Goal: Information Seeking & Learning: Learn about a topic

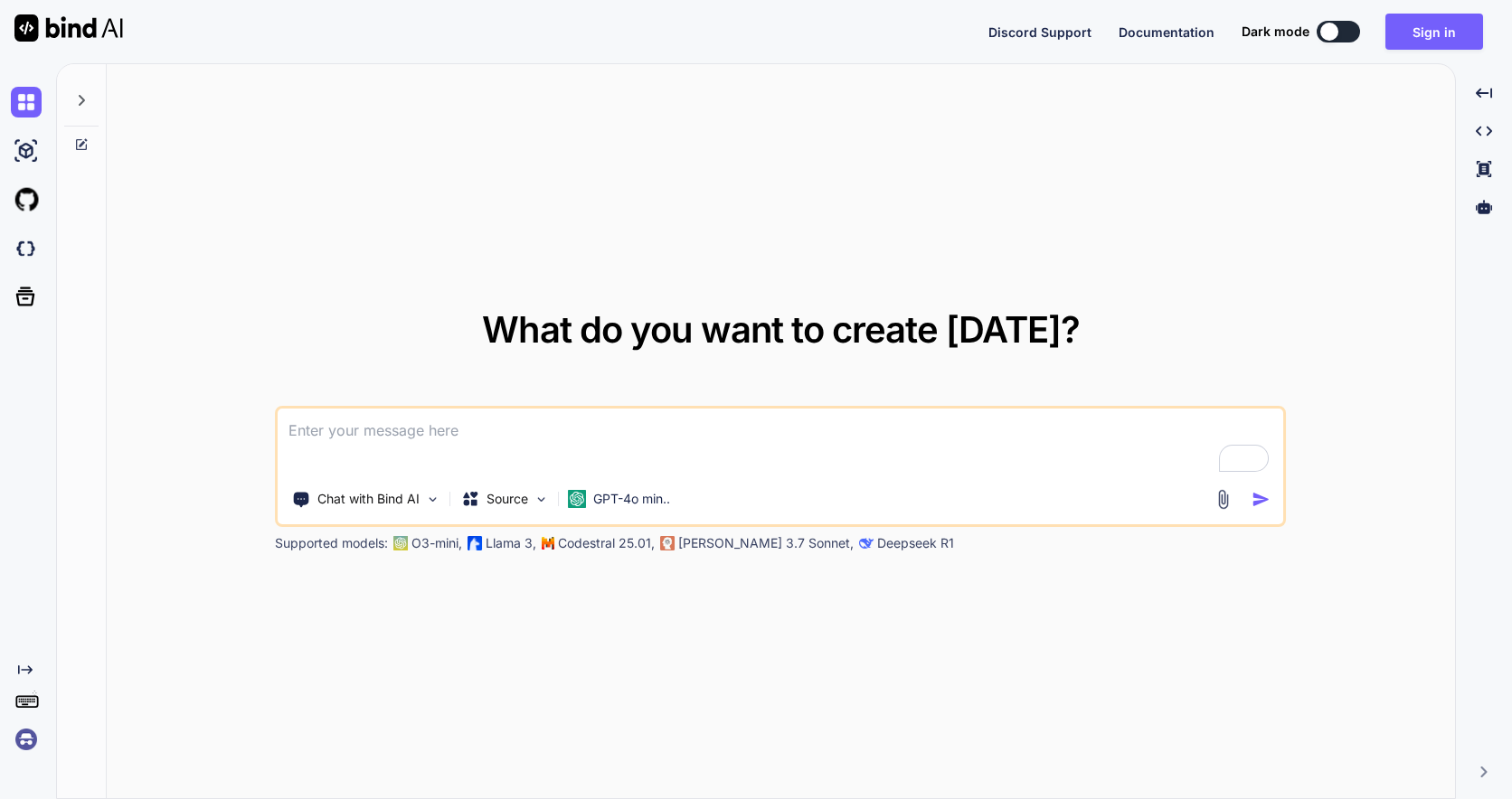
click at [517, 435] on textarea "To enrich screen reader interactions, please activate Accessibility in Grammarl…" at bounding box center [781, 442] width 1006 height 67
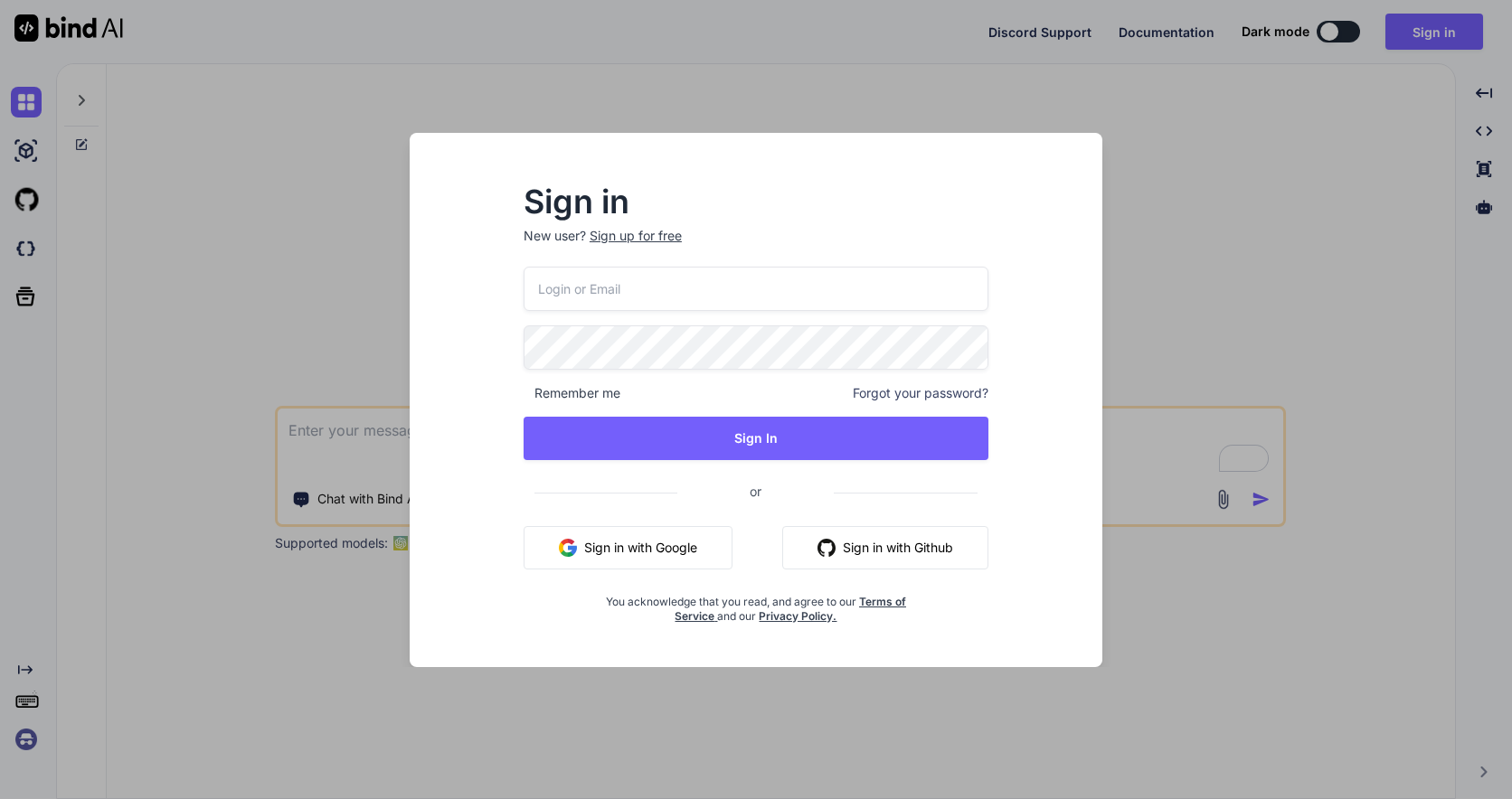
click at [322, 292] on div "Sign in New user? Sign up for free Remember me Forgot your password? Sign In or…" at bounding box center [756, 400] width 1512 height 799
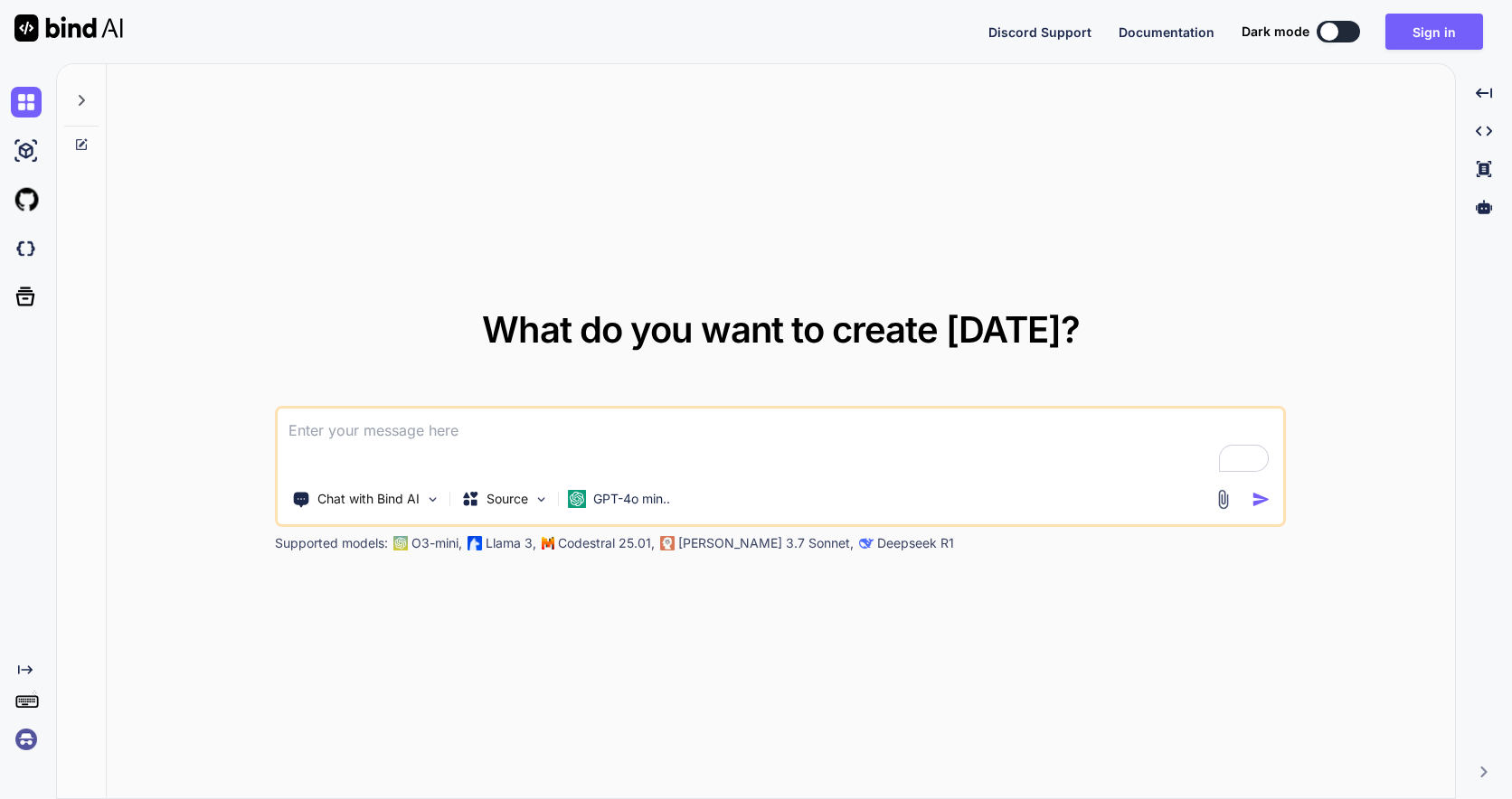
click at [403, 438] on textarea "To enrich screen reader interactions, please activate Accessibility in Grammarl…" at bounding box center [781, 442] width 1006 height 67
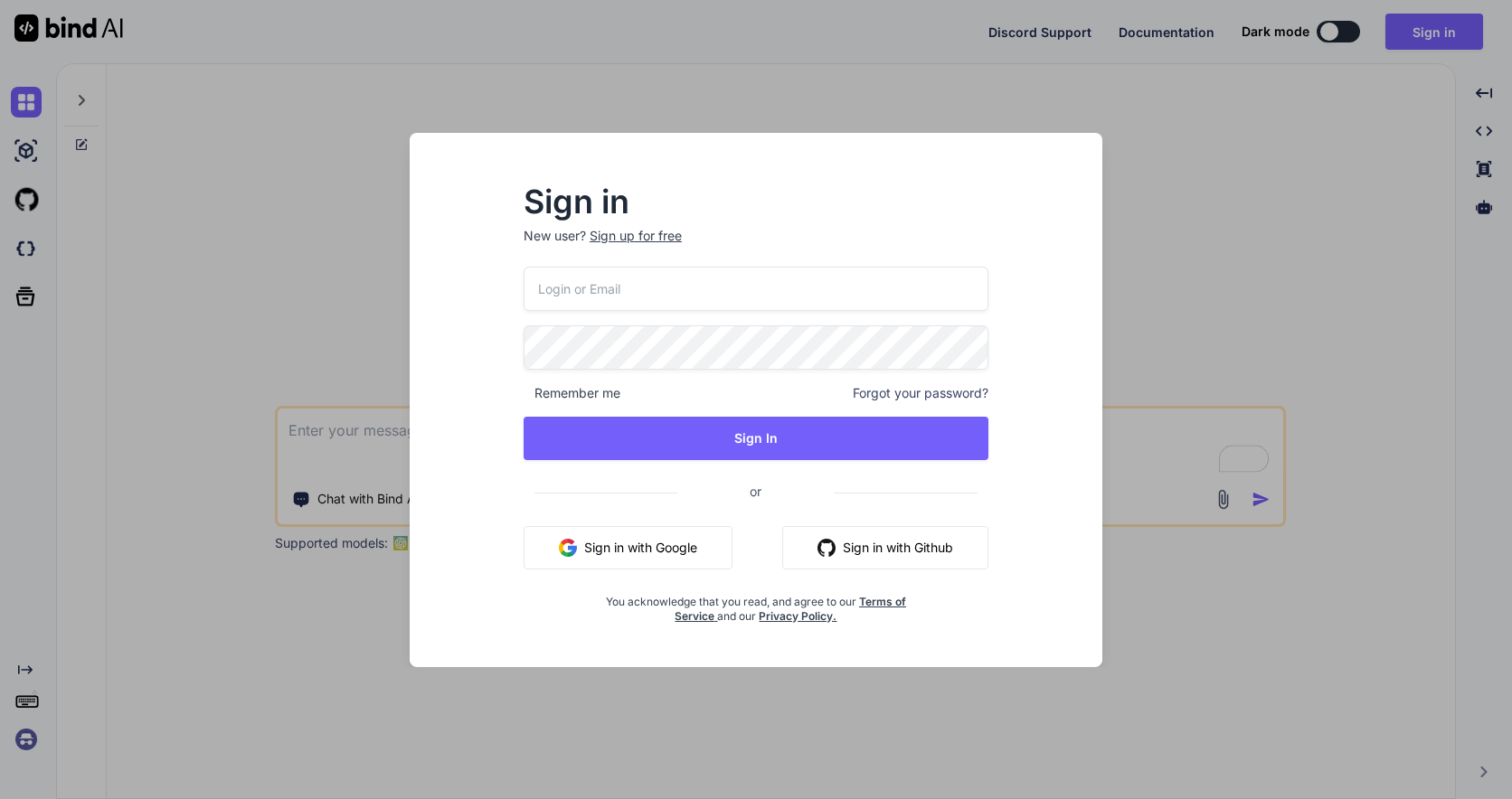
click at [218, 333] on div "Sign in New user? Sign up for free Remember me Forgot your password? Sign In or…" at bounding box center [756, 400] width 1512 height 799
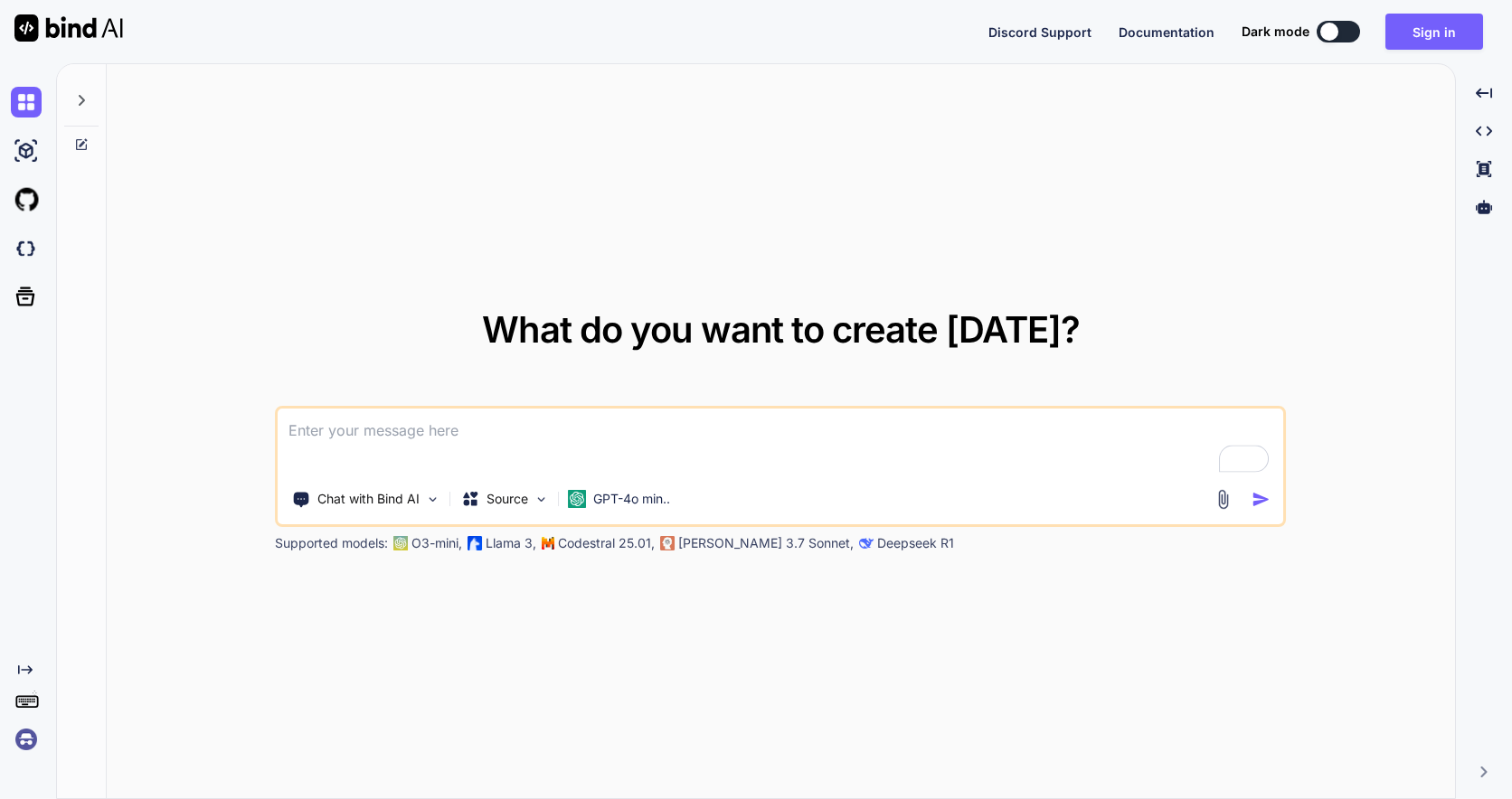
click at [331, 450] on textarea "To enrich screen reader interactions, please activate Accessibility in Grammarl…" at bounding box center [781, 442] width 1006 height 67
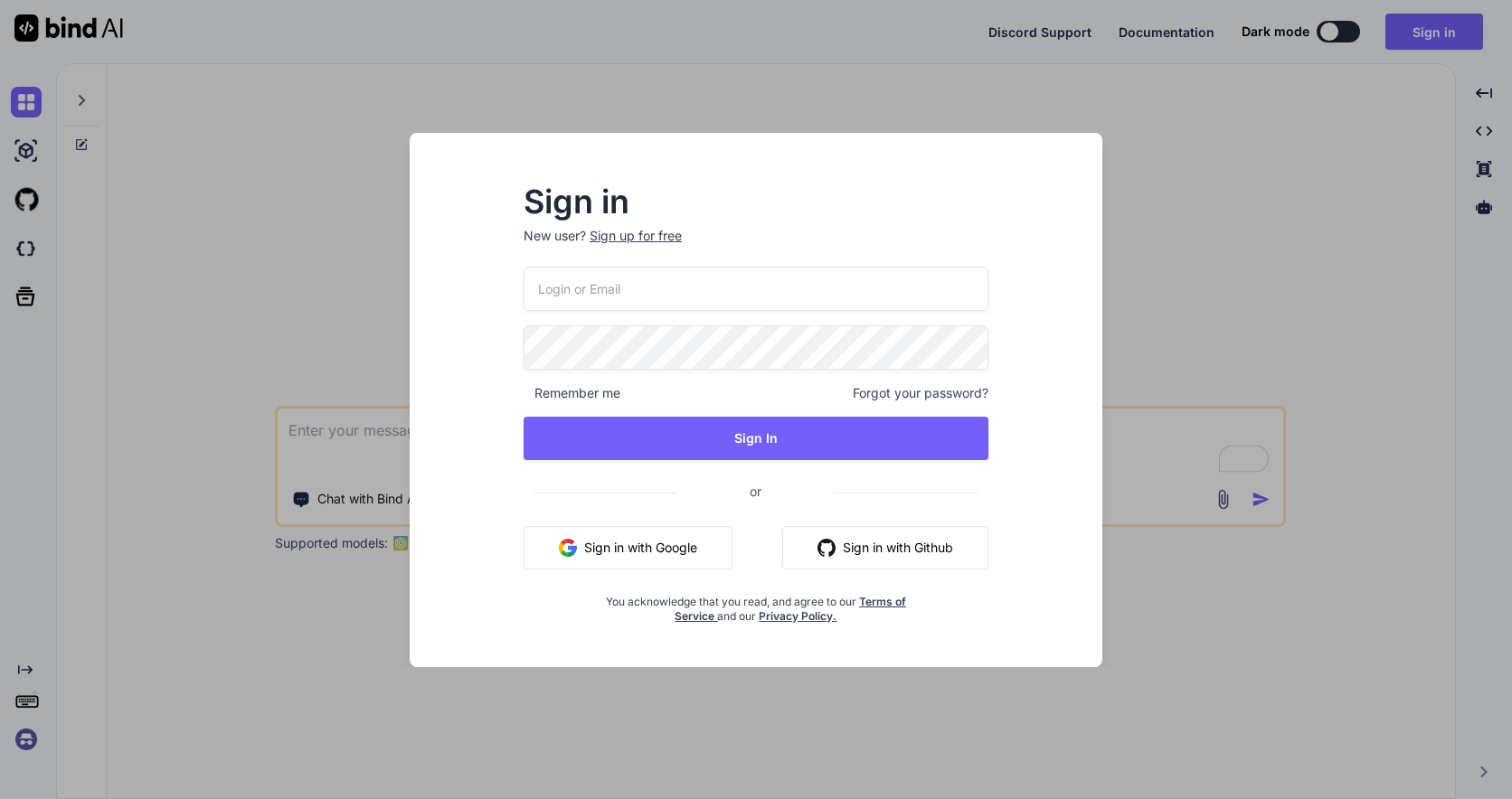
click at [591, 297] on input "email" at bounding box center [756, 289] width 465 height 44
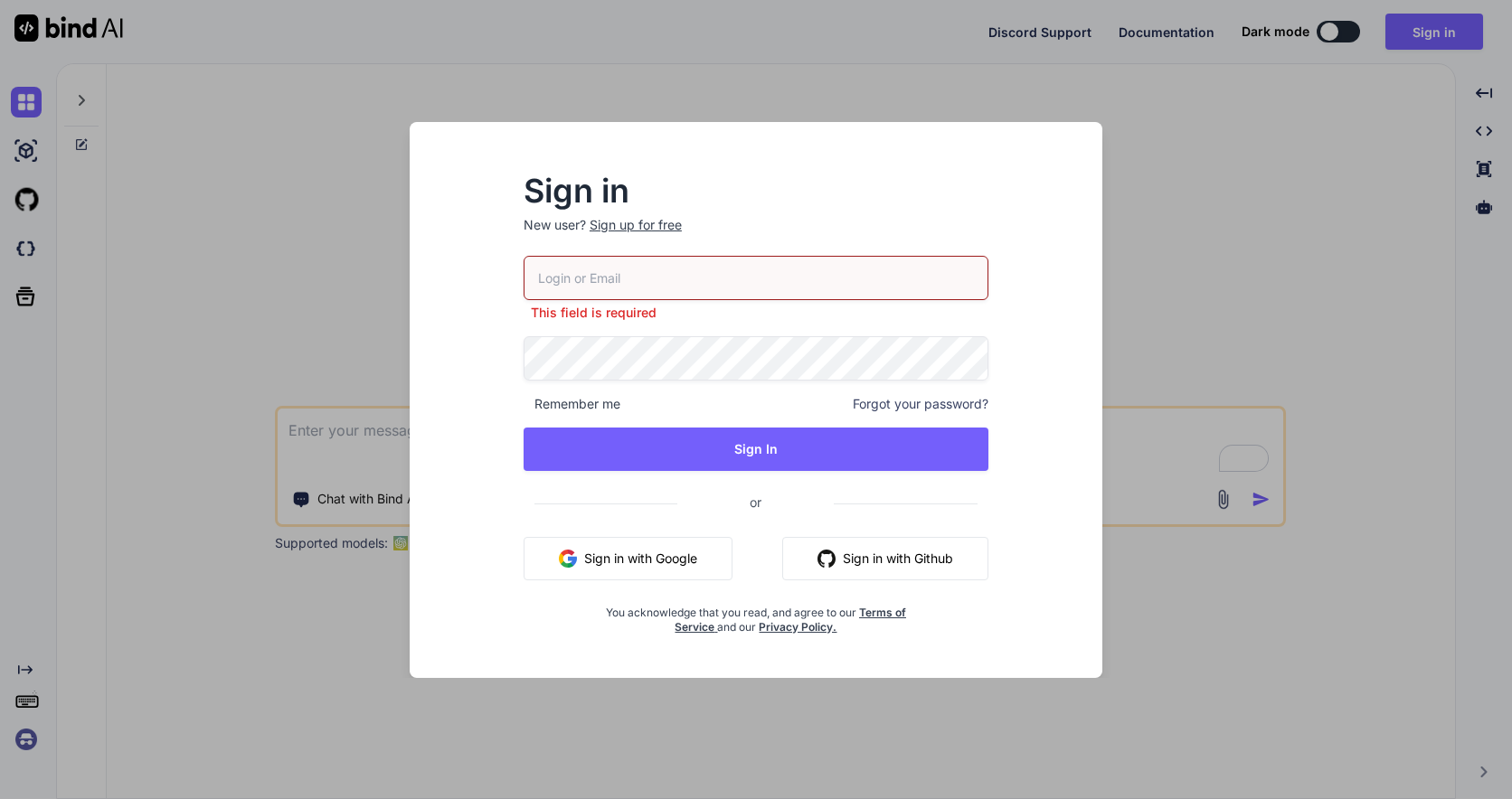
click at [607, 268] on input "email" at bounding box center [756, 278] width 465 height 44
paste input "[EMAIL_ADDRESS][DOMAIN_NAME] Lycos786edu"
drag, startPoint x: 700, startPoint y: 279, endPoint x: 828, endPoint y: 279, distance: 128.0
click at [828, 279] on input "[EMAIL_ADDRESS][DOMAIN_NAME] Lycos786edu" at bounding box center [756, 278] width 465 height 44
drag, startPoint x: 706, startPoint y: 277, endPoint x: 883, endPoint y: 276, distance: 177.0
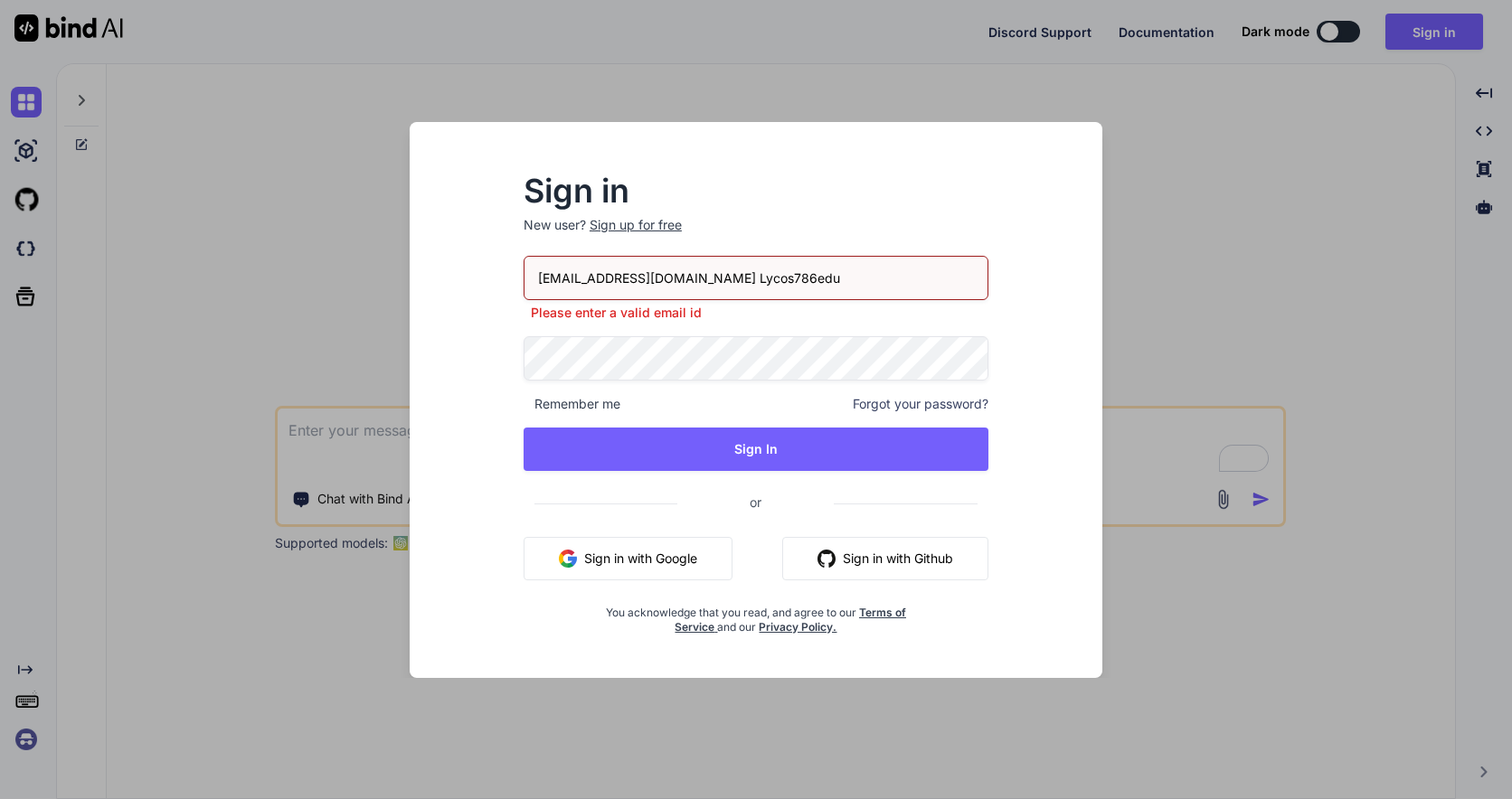
click at [883, 276] on input "[EMAIL_ADDRESS][DOMAIN_NAME] Lycos786edu" at bounding box center [756, 278] width 465 height 44
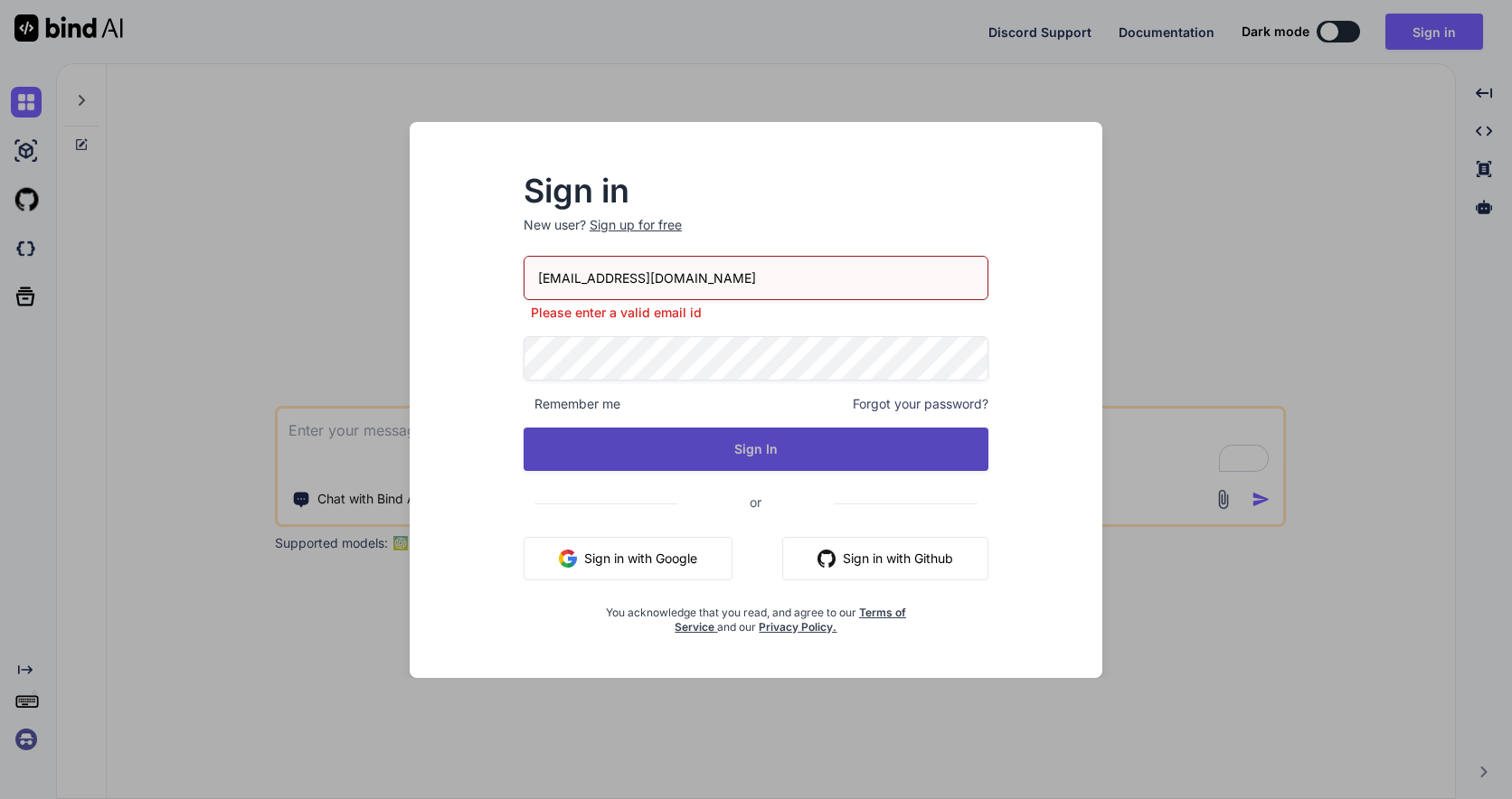
type input "[EMAIL_ADDRESS][DOMAIN_NAME]"
click at [738, 445] on button "Sign In" at bounding box center [756, 448] width 465 height 43
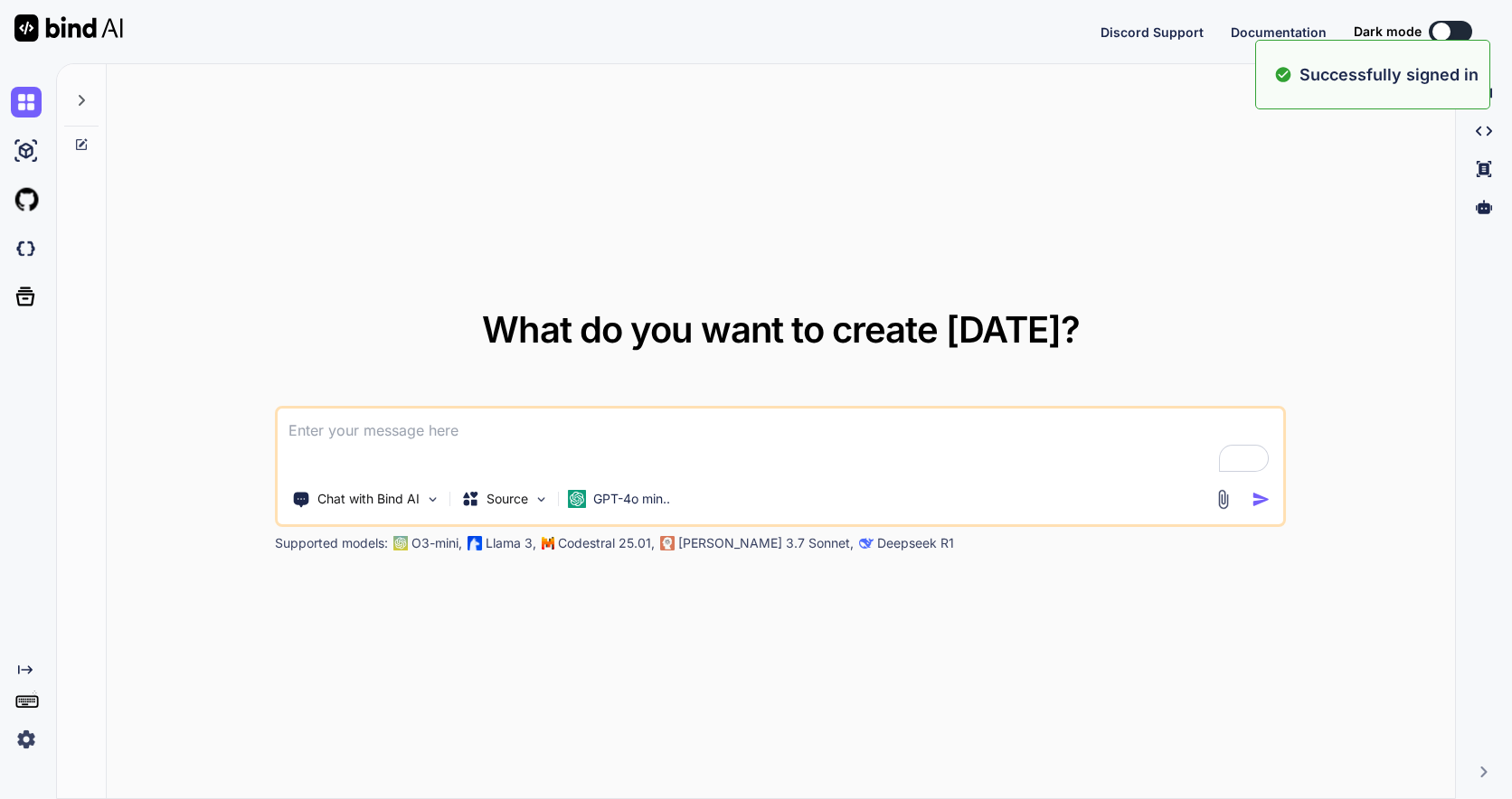
click at [470, 447] on textarea "To enrich screen reader interactions, please activate Accessibility in Grammarl…" at bounding box center [781, 442] width 1006 height 67
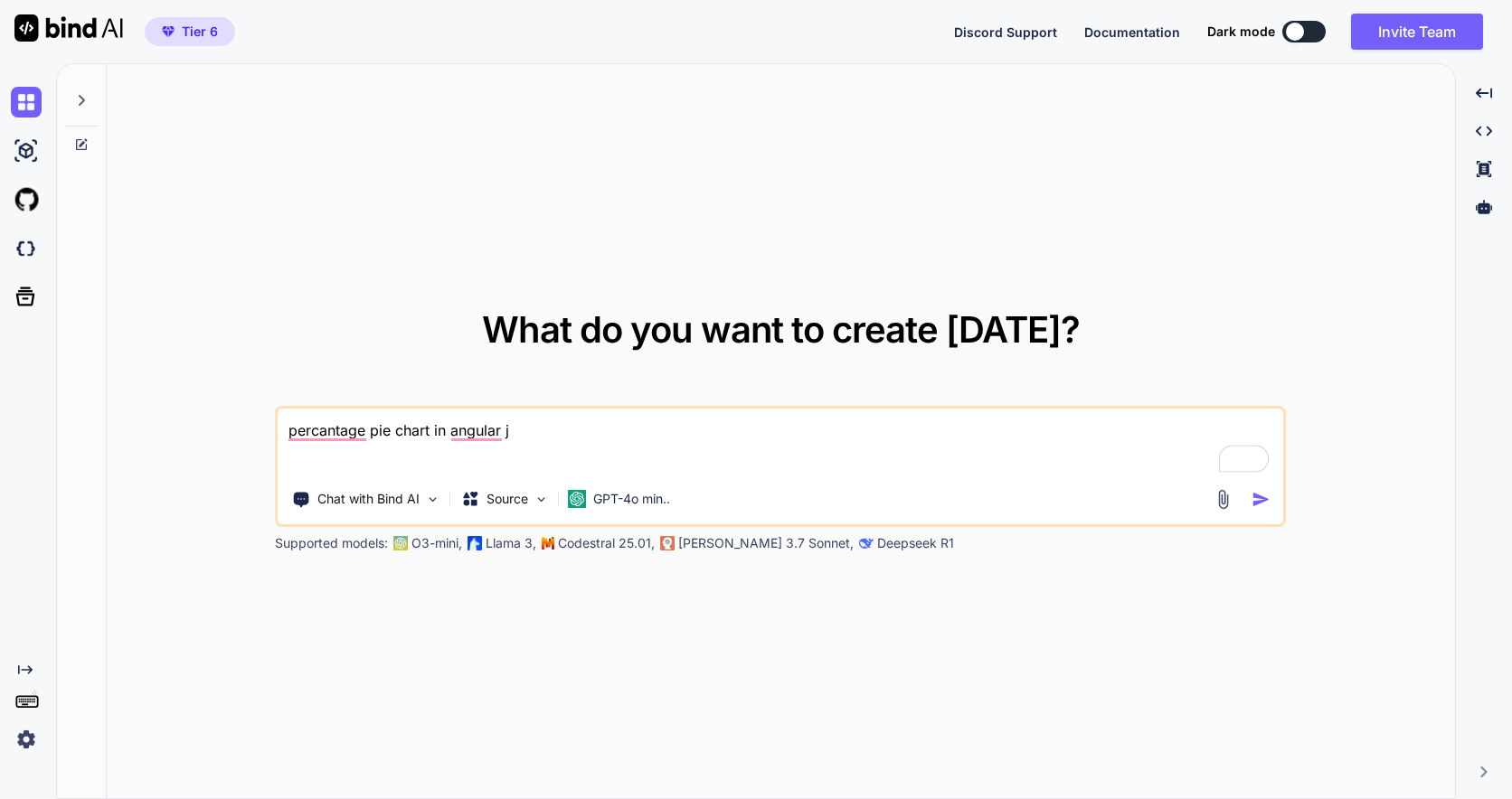
type textarea "percantage pie chart in angular js"
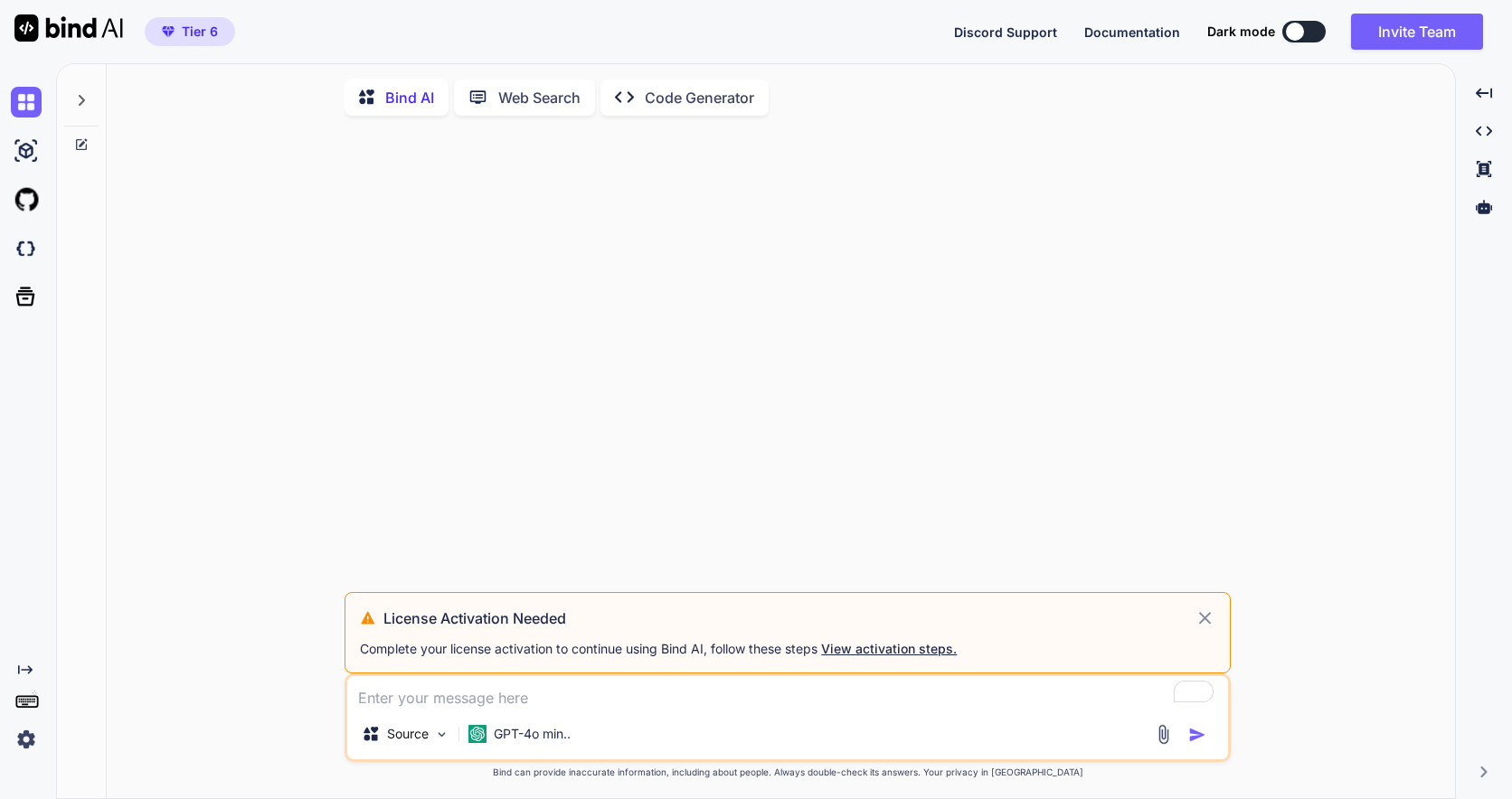
click at [1204, 623] on icon at bounding box center [1206, 618] width 13 height 13
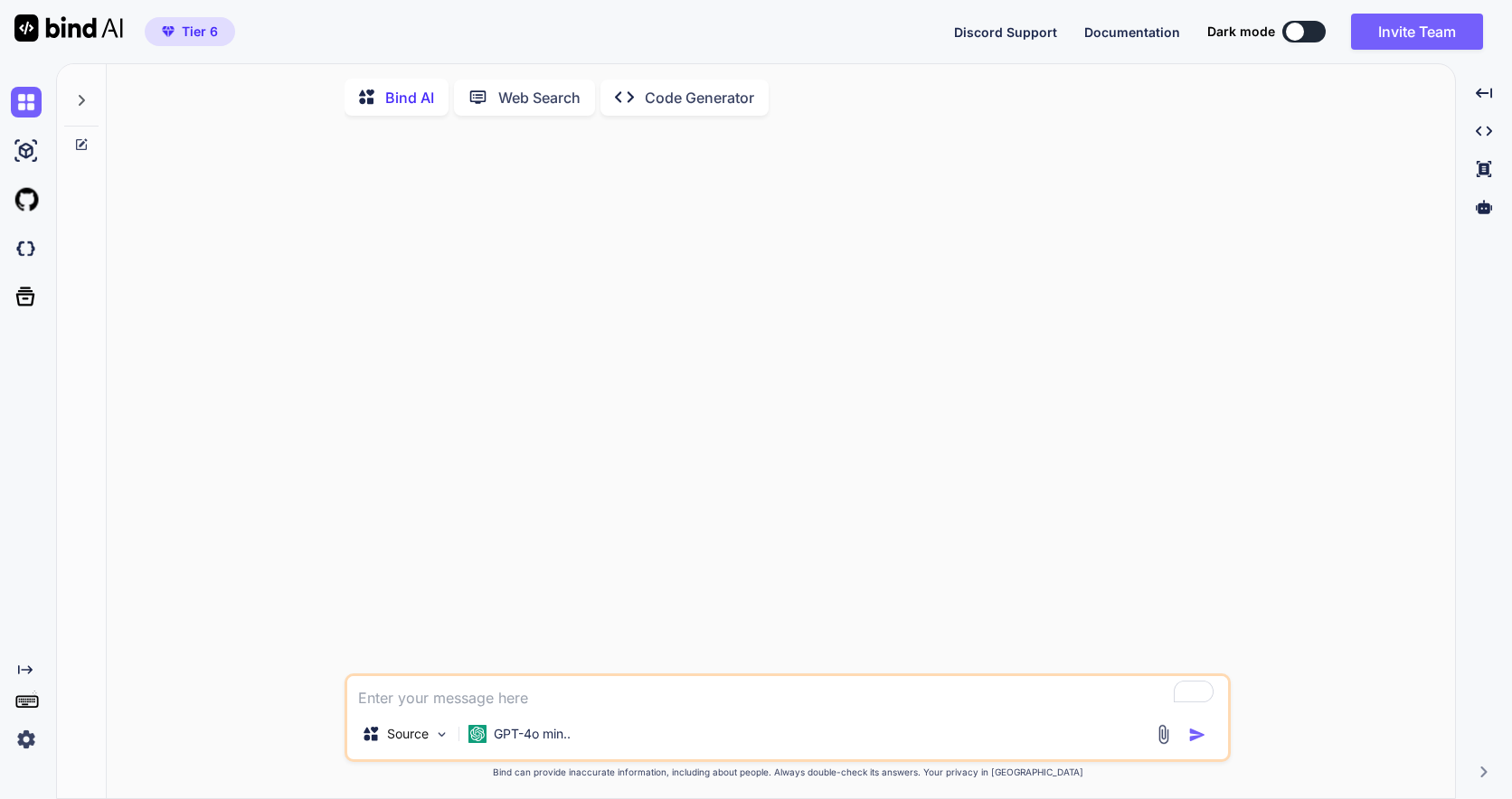
click at [530, 99] on p "Web Search" at bounding box center [539, 98] width 82 height 22
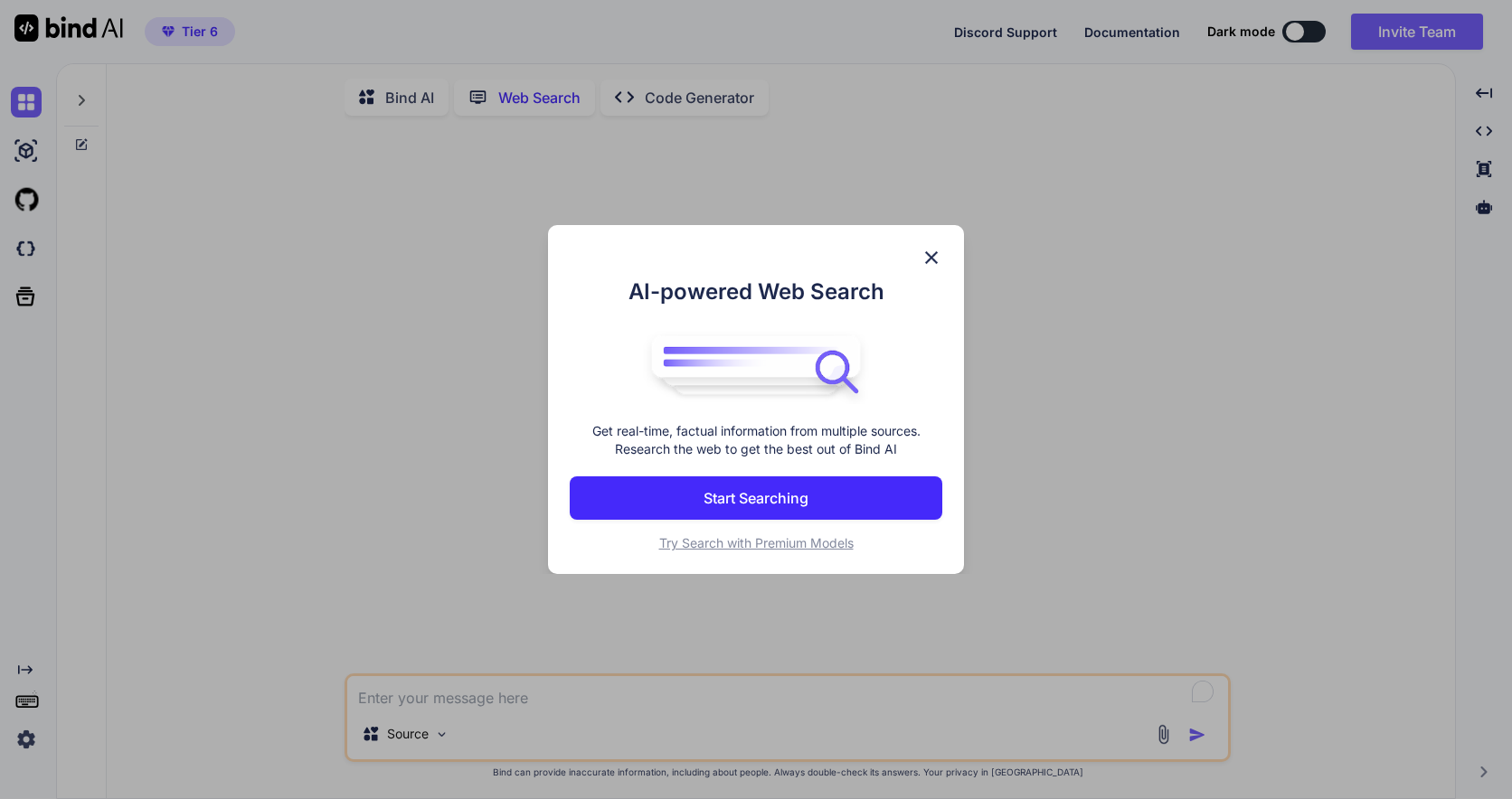
scroll to position [7, 0]
drag, startPoint x: 931, startPoint y: 255, endPoint x: 918, endPoint y: 255, distance: 13.0
click at [931, 255] on img at bounding box center [932, 258] width 22 height 22
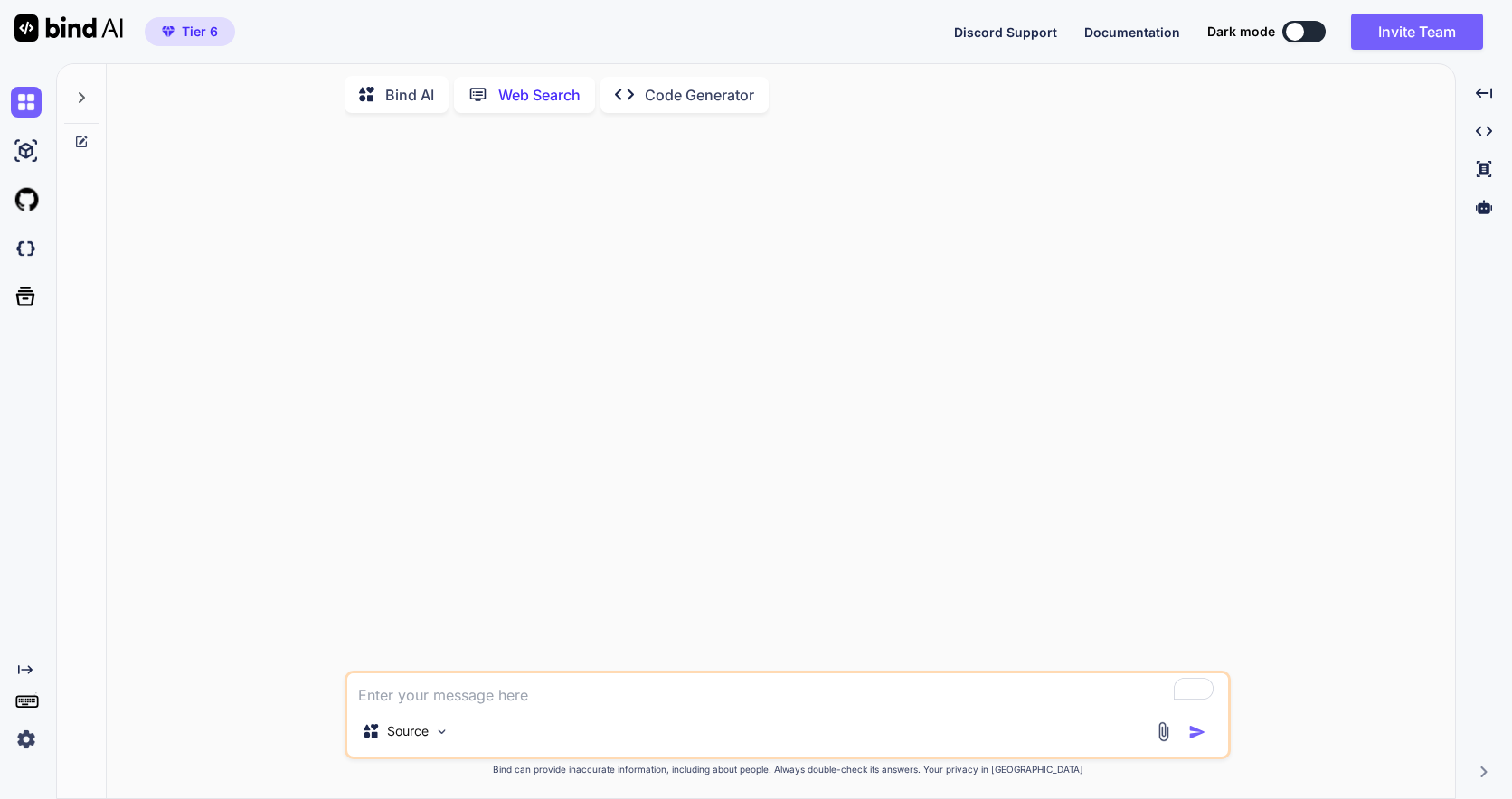
click at [715, 95] on p "Code Generator" at bounding box center [700, 95] width 110 height 22
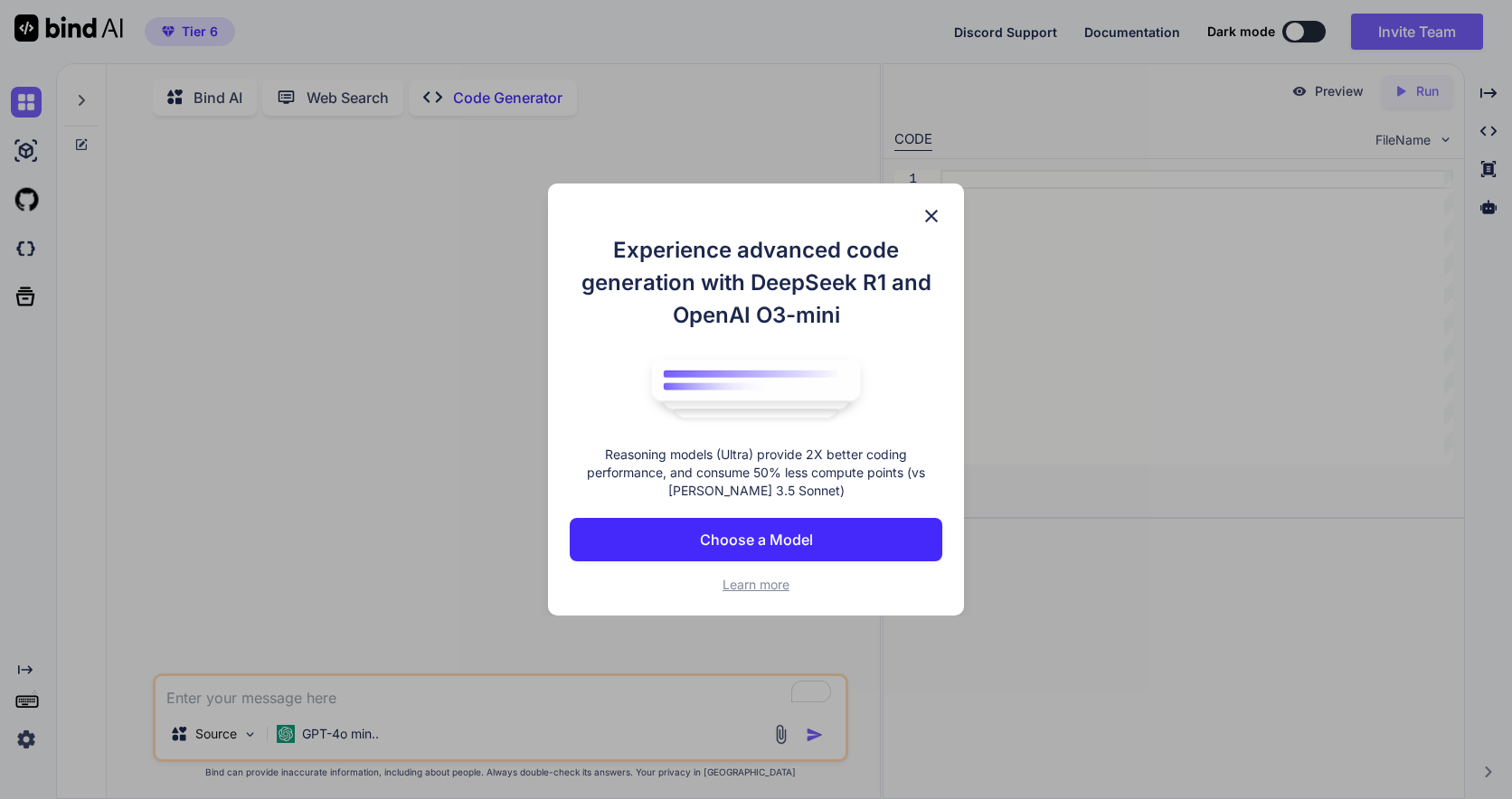
click at [810, 543] on p "Choose a Model" at bounding box center [756, 540] width 113 height 22
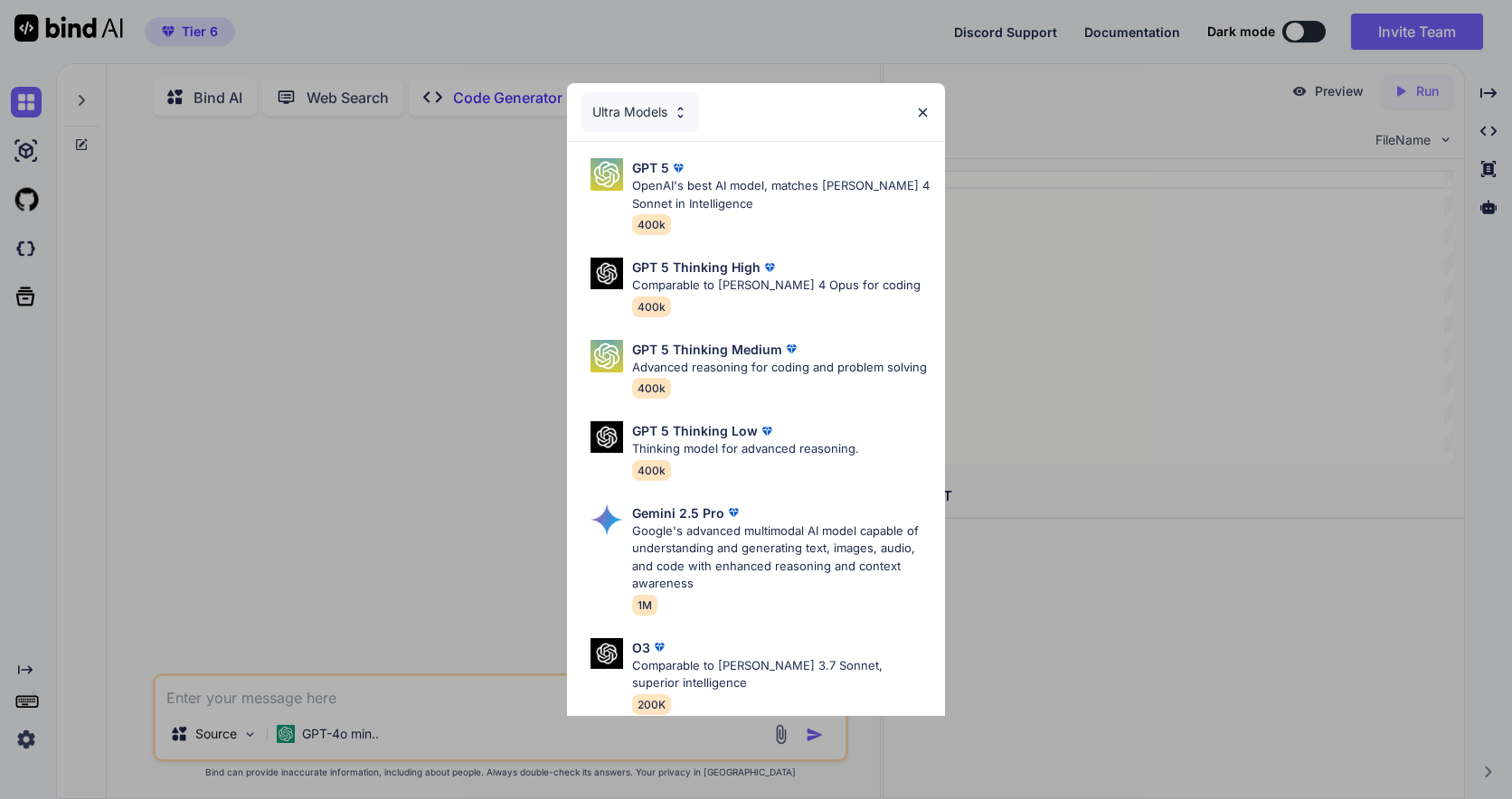
click at [677, 112] on img at bounding box center [680, 113] width 16 height 16
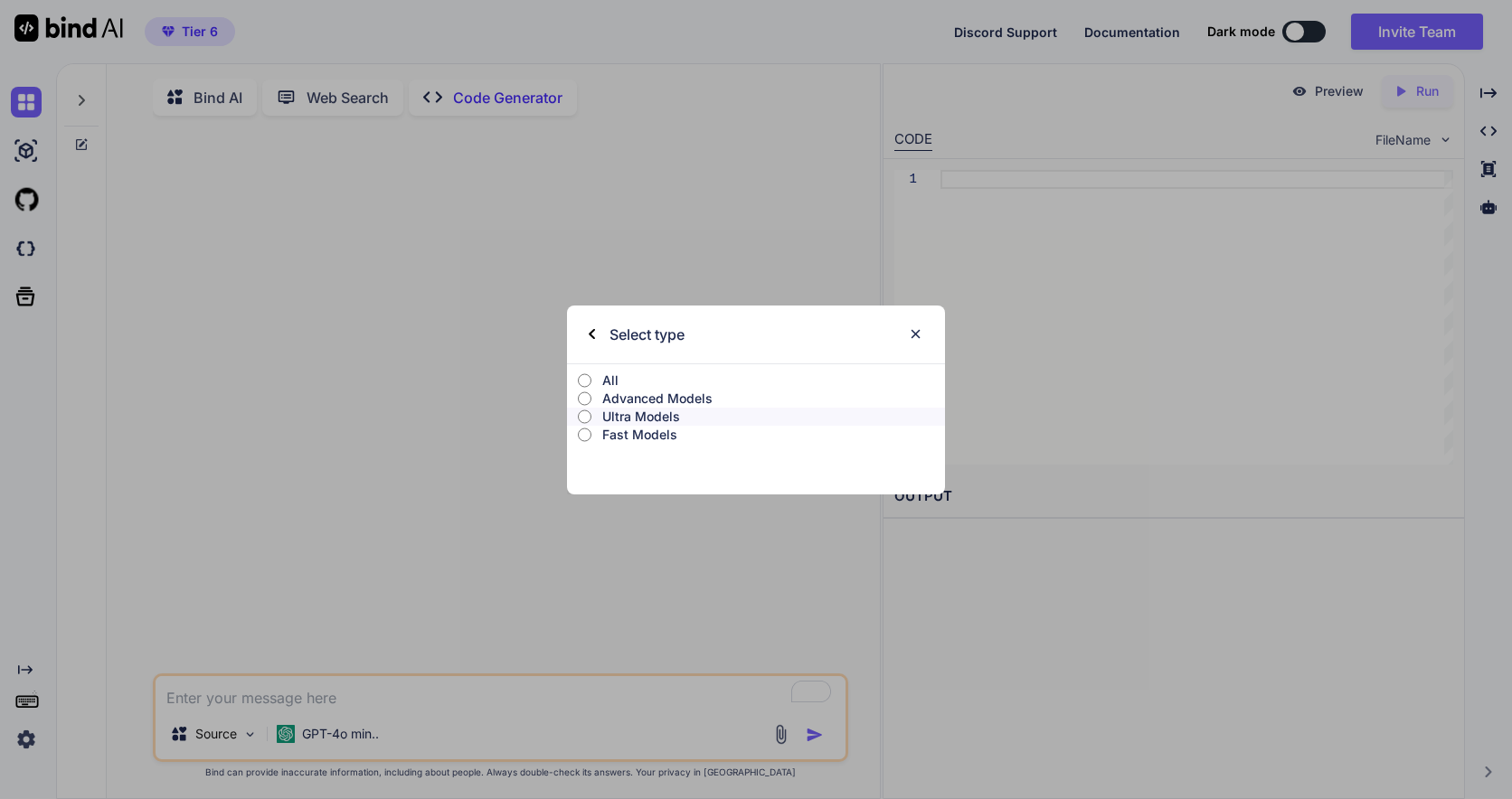
click at [582, 384] on input "All" at bounding box center [584, 381] width 14 height 15
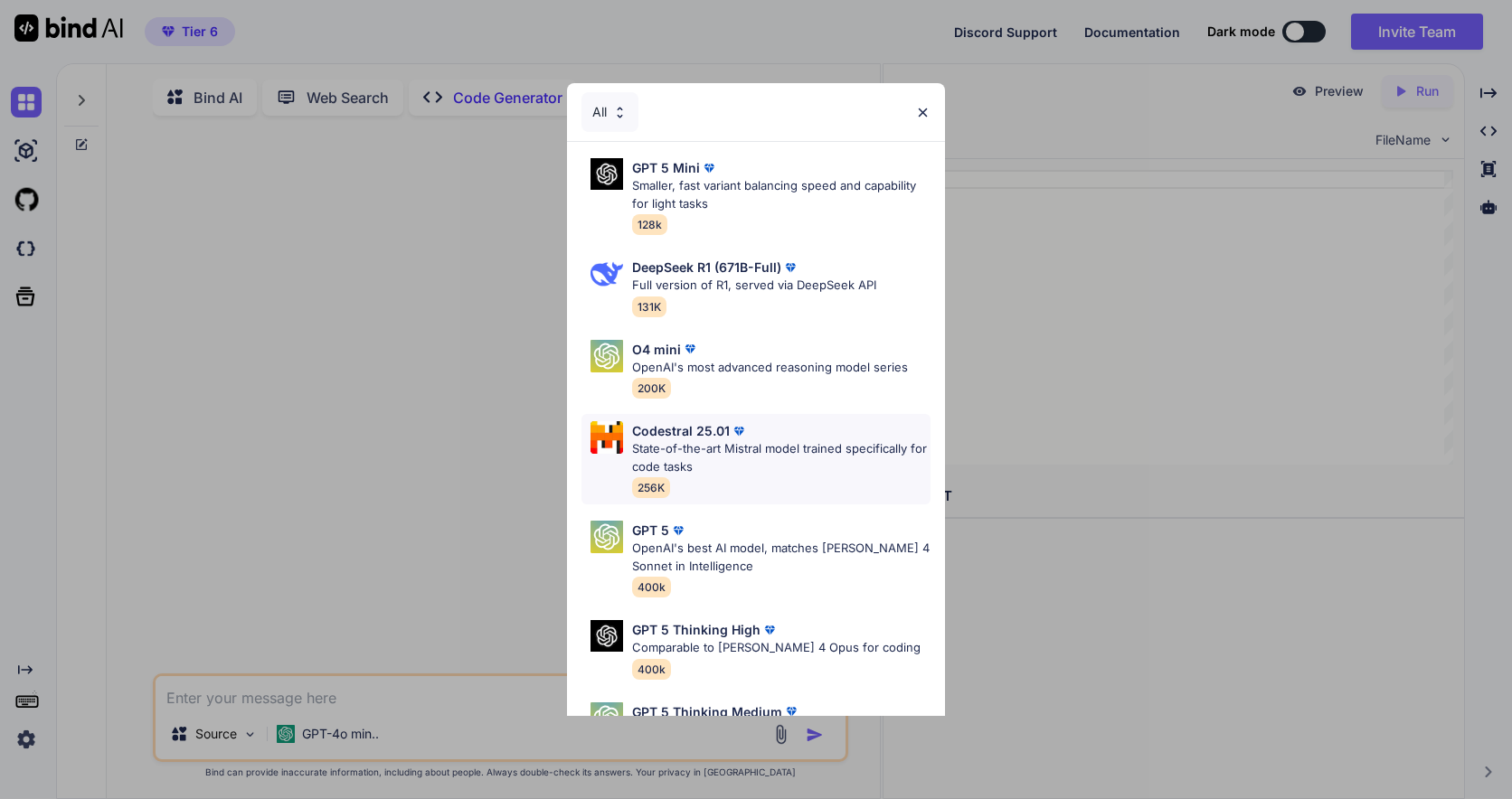
click at [731, 460] on p "State-of-the-art Mistral model trained specifically for code tasks" at bounding box center [781, 458] width 298 height 35
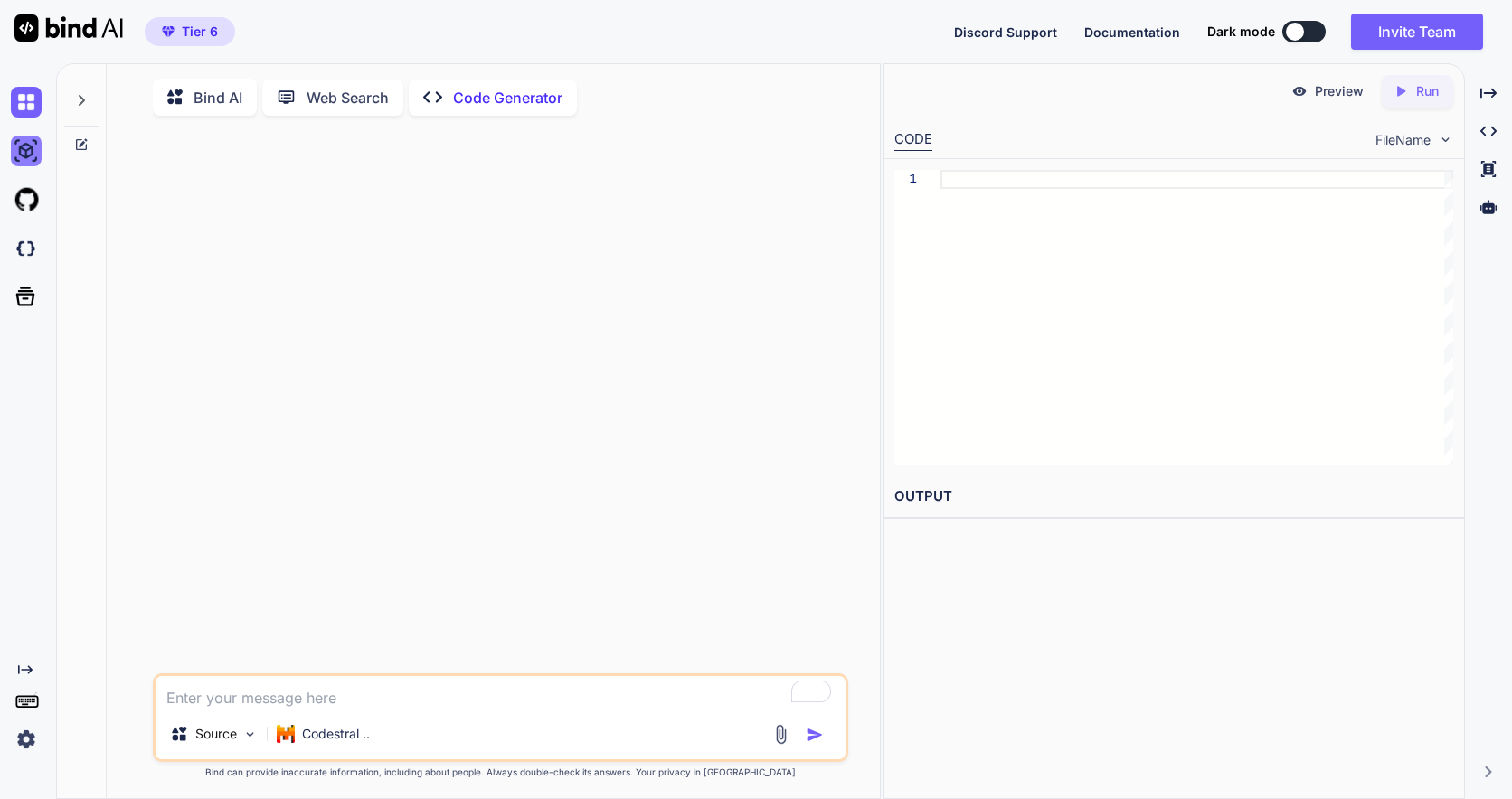
click at [20, 150] on img at bounding box center [26, 150] width 30 height 30
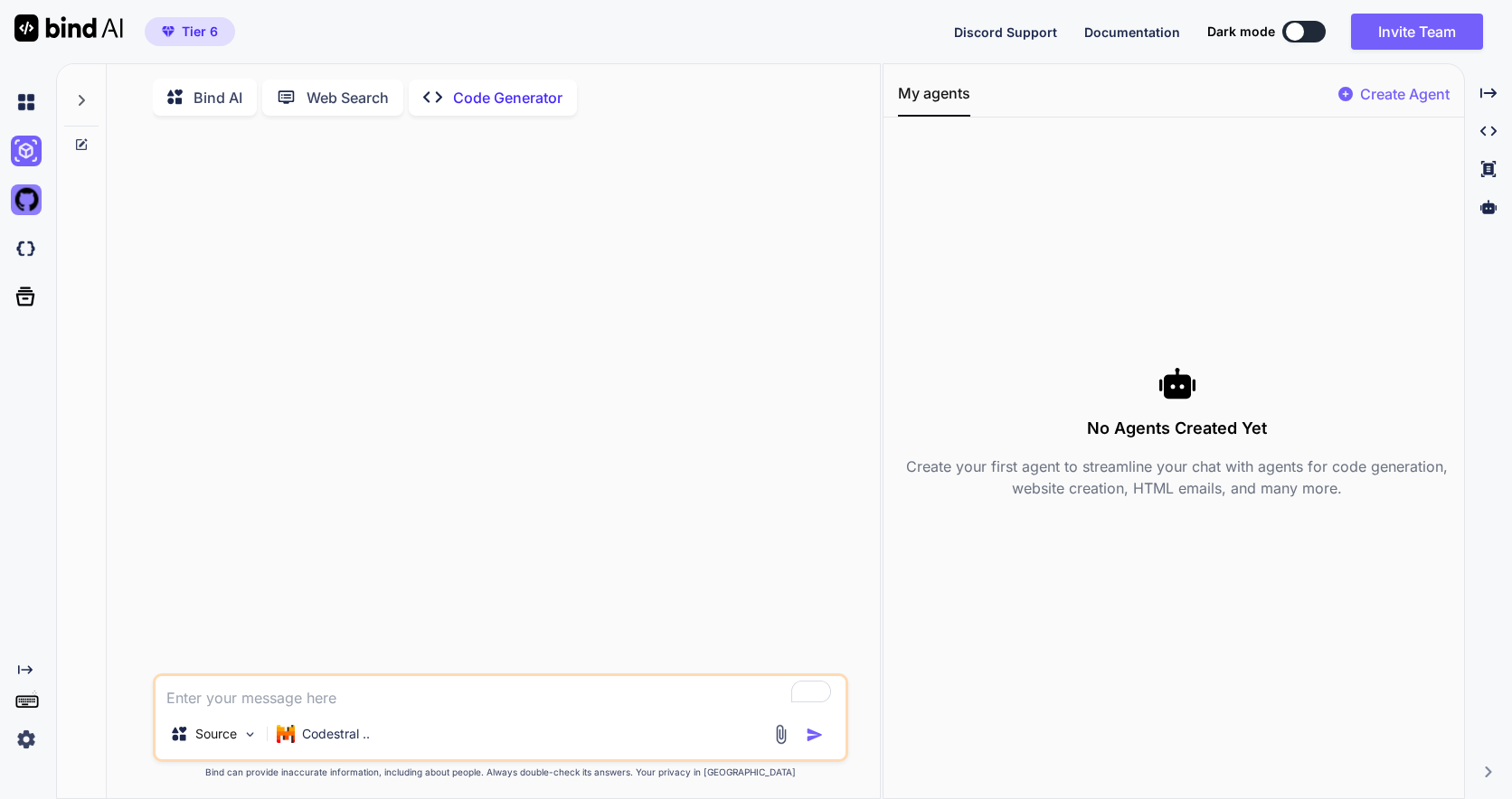
click at [33, 204] on img at bounding box center [26, 199] width 30 height 30
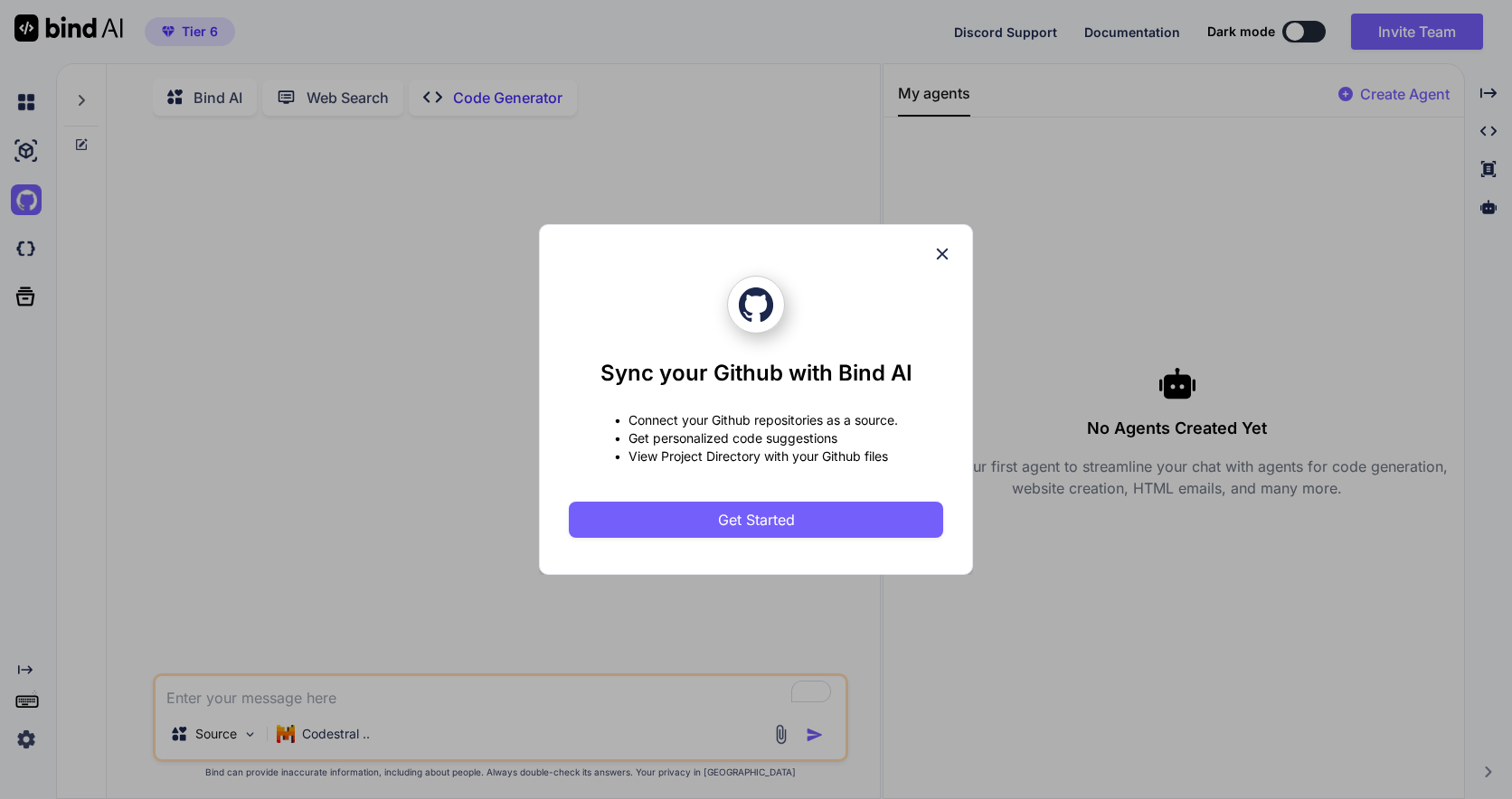
click at [942, 257] on icon at bounding box center [942, 255] width 20 height 20
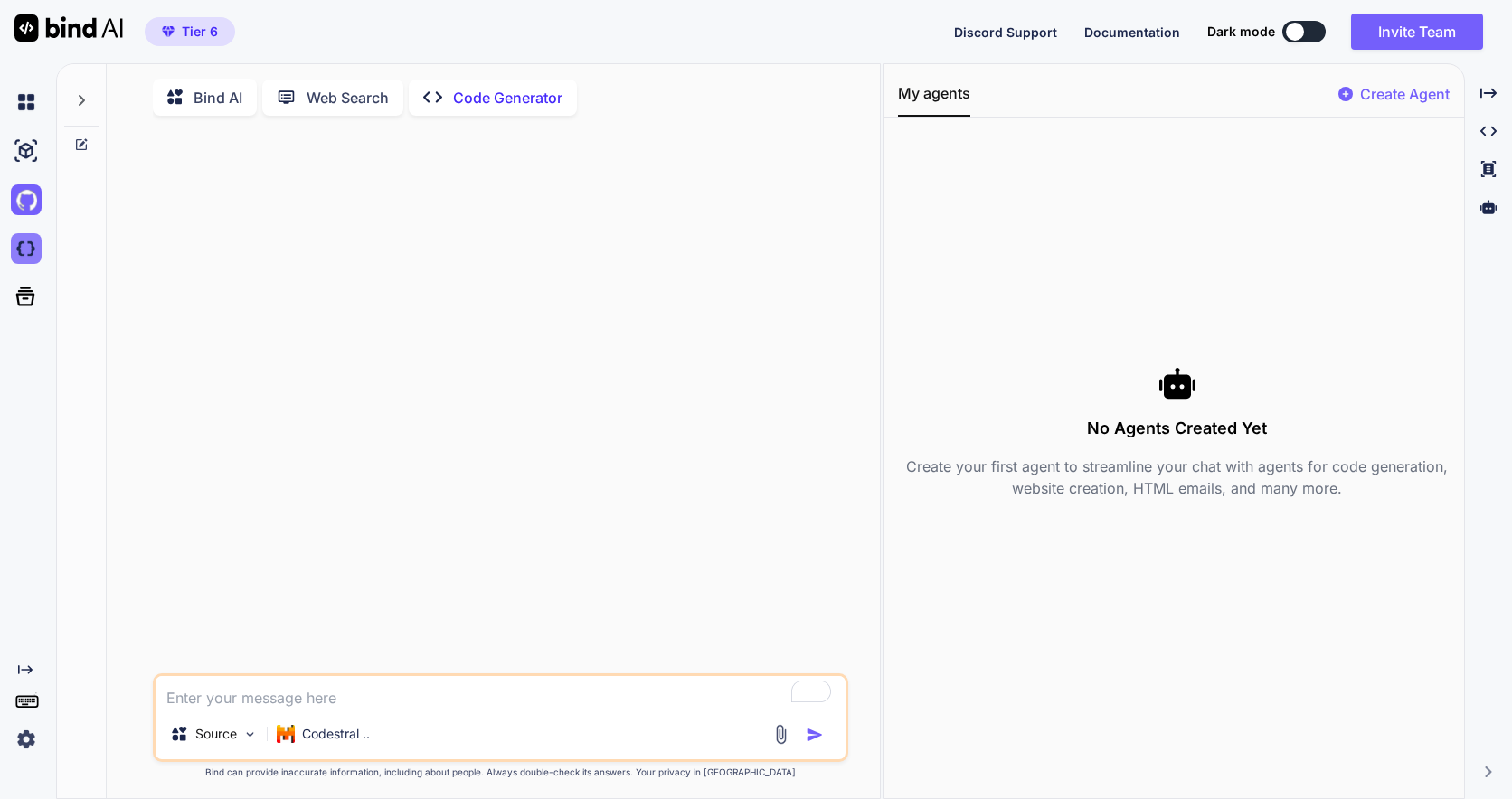
click at [35, 258] on img at bounding box center [26, 248] width 30 height 30
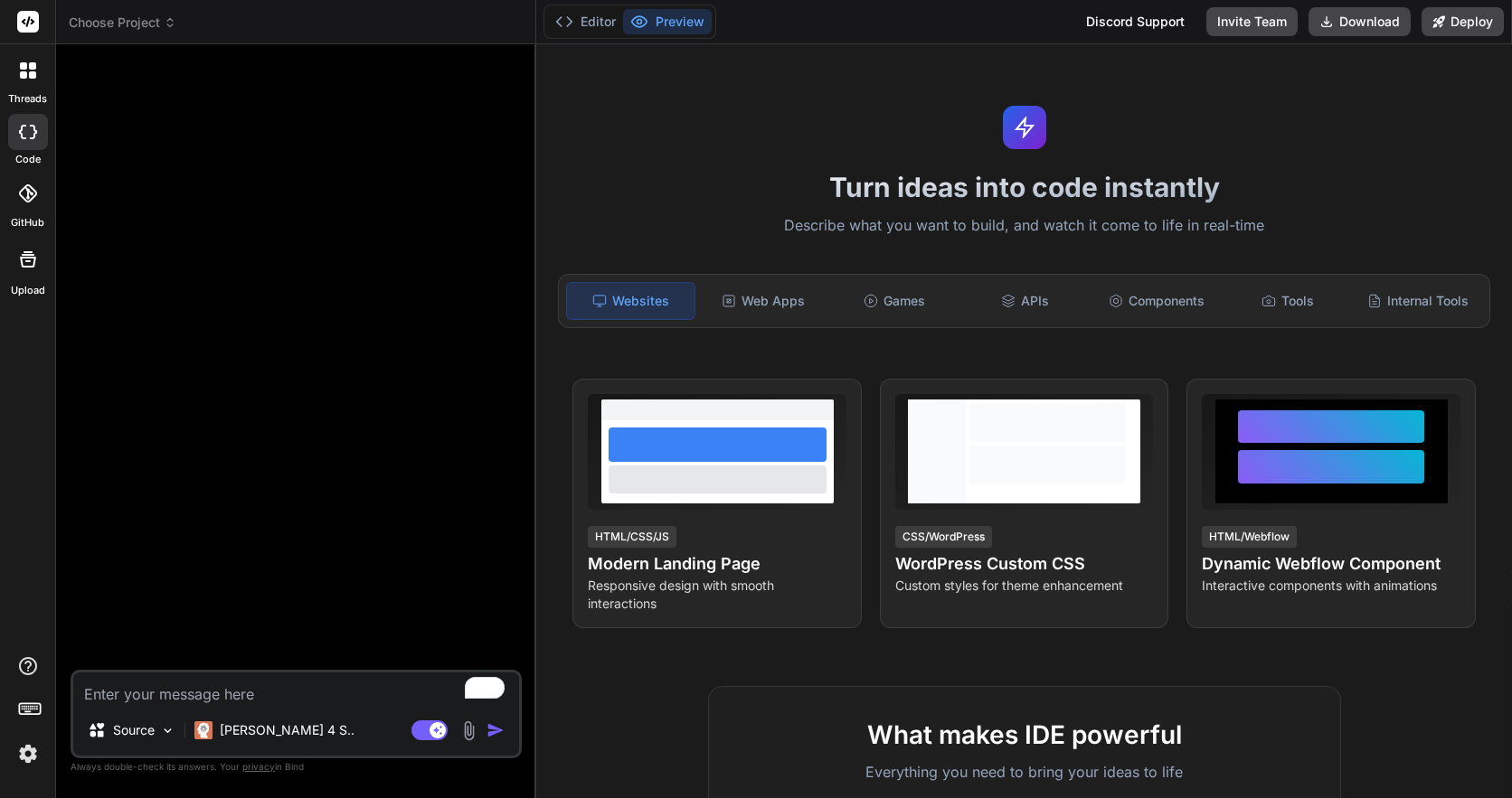
click at [169, 690] on textarea "To enrich screen reader interactions, please activate Accessibility in Grammarl…" at bounding box center [295, 688] width 446 height 32
type textarea "x"
type textarea "D"
type textarea "x"
type textarea "Da"
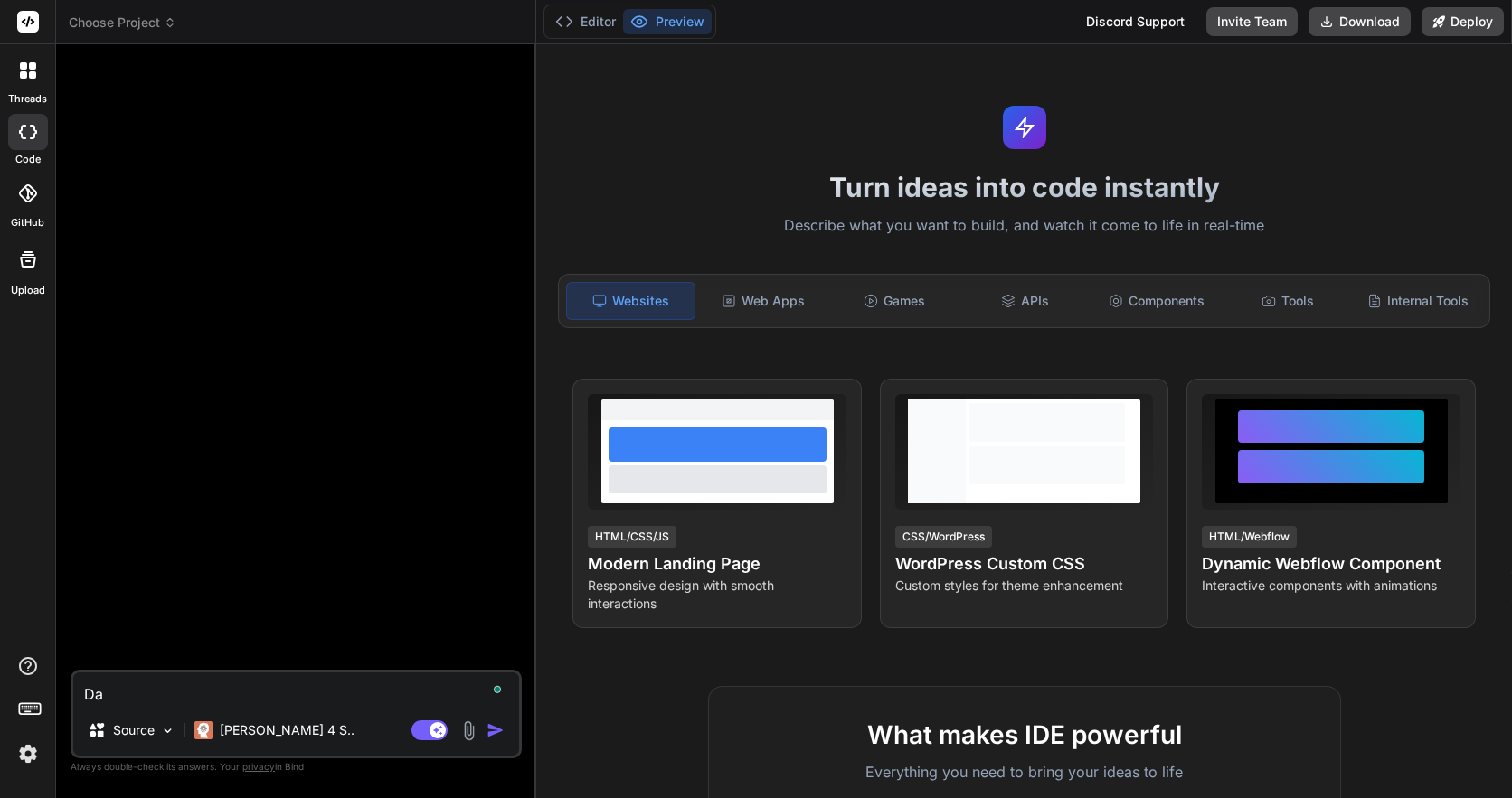
type textarea "x"
type textarea "Das"
type textarea "x"
type textarea "Dash"
type textarea "x"
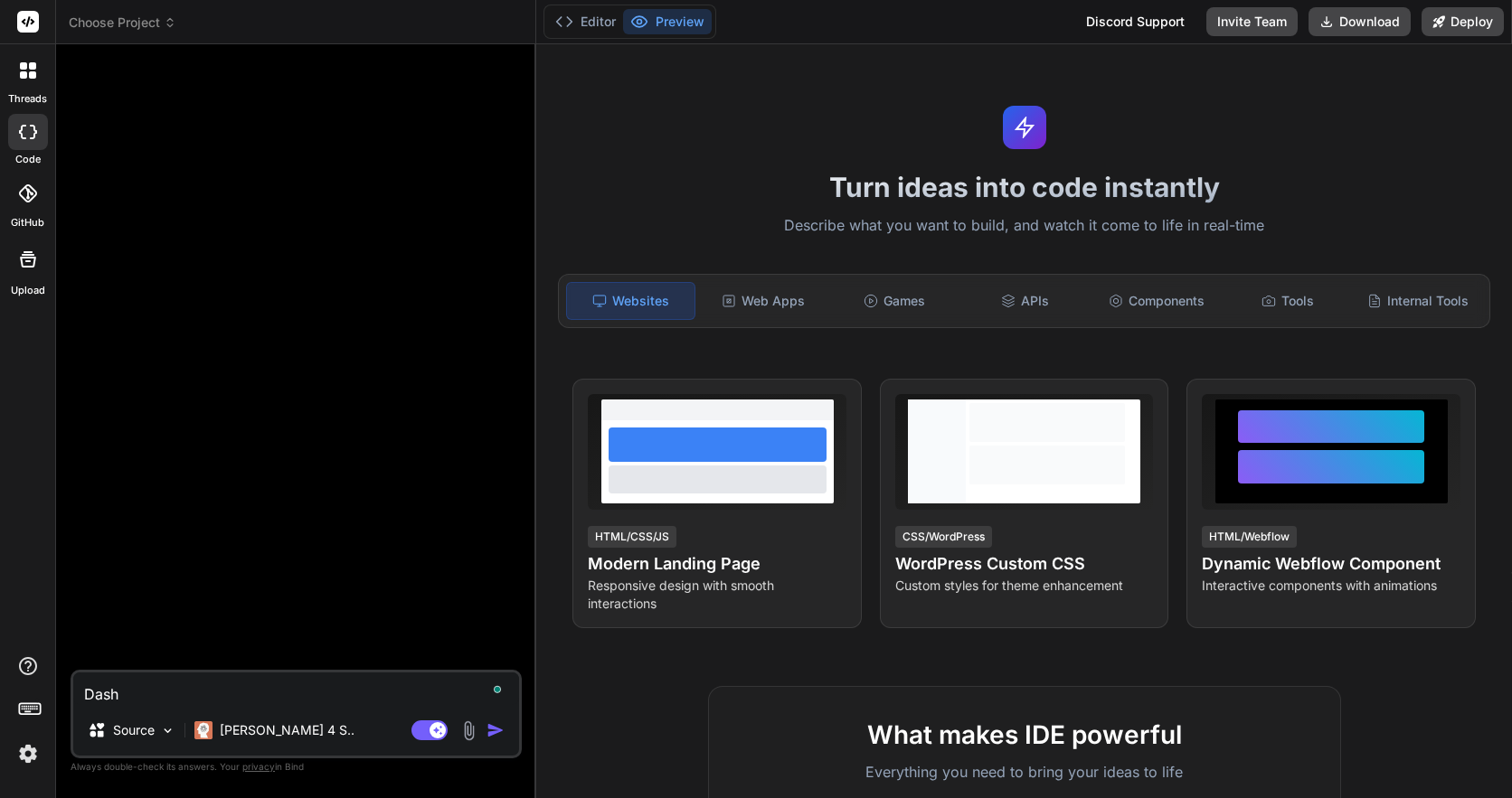
type textarea "Dashb"
type textarea "x"
type textarea "Dashbo"
type textarea "x"
type textarea "Dashboa"
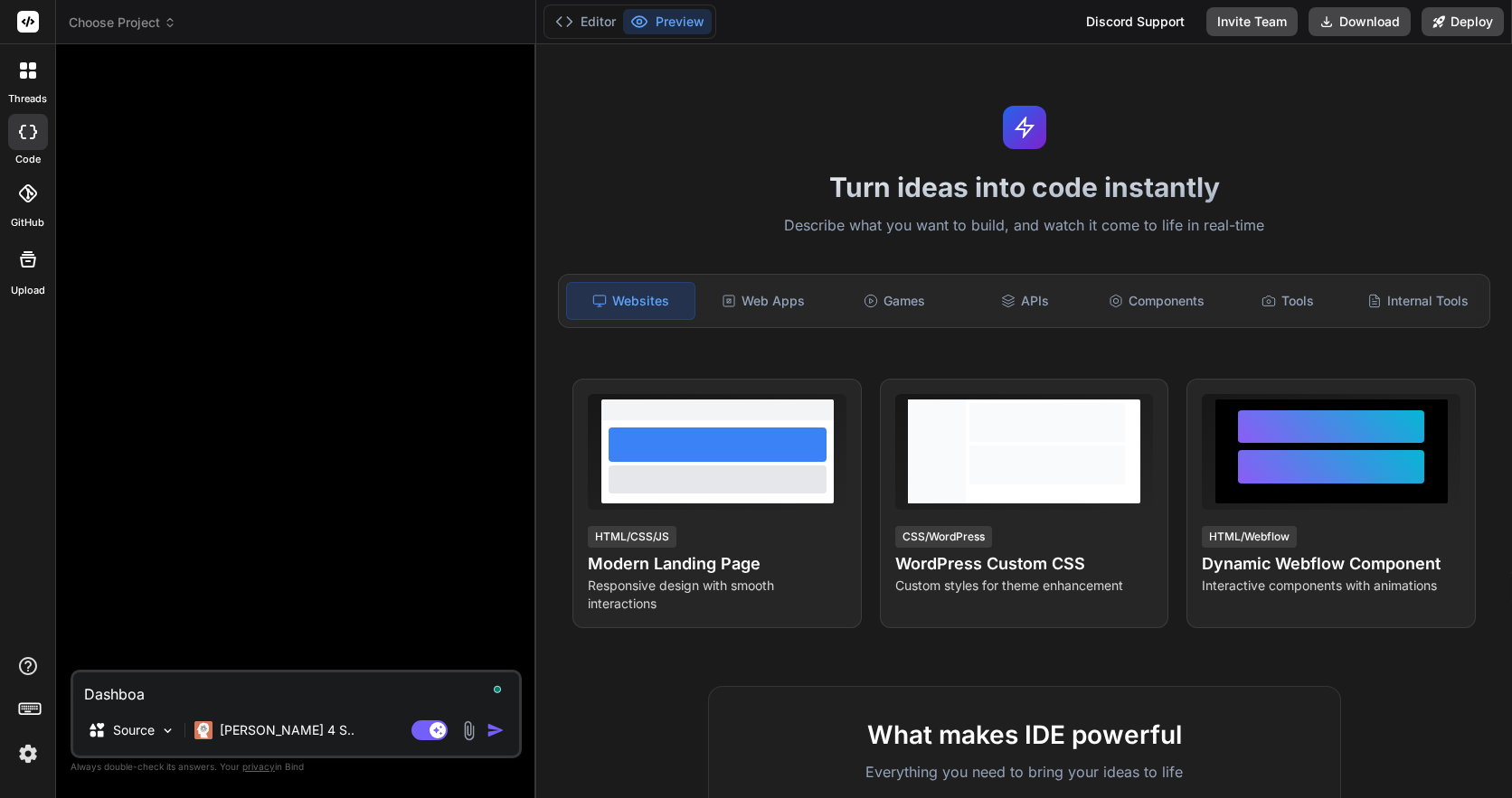
type textarea "x"
type textarea "Dashboard"
type textarea "x"
type textarea "Dashboard"
type textarea "x"
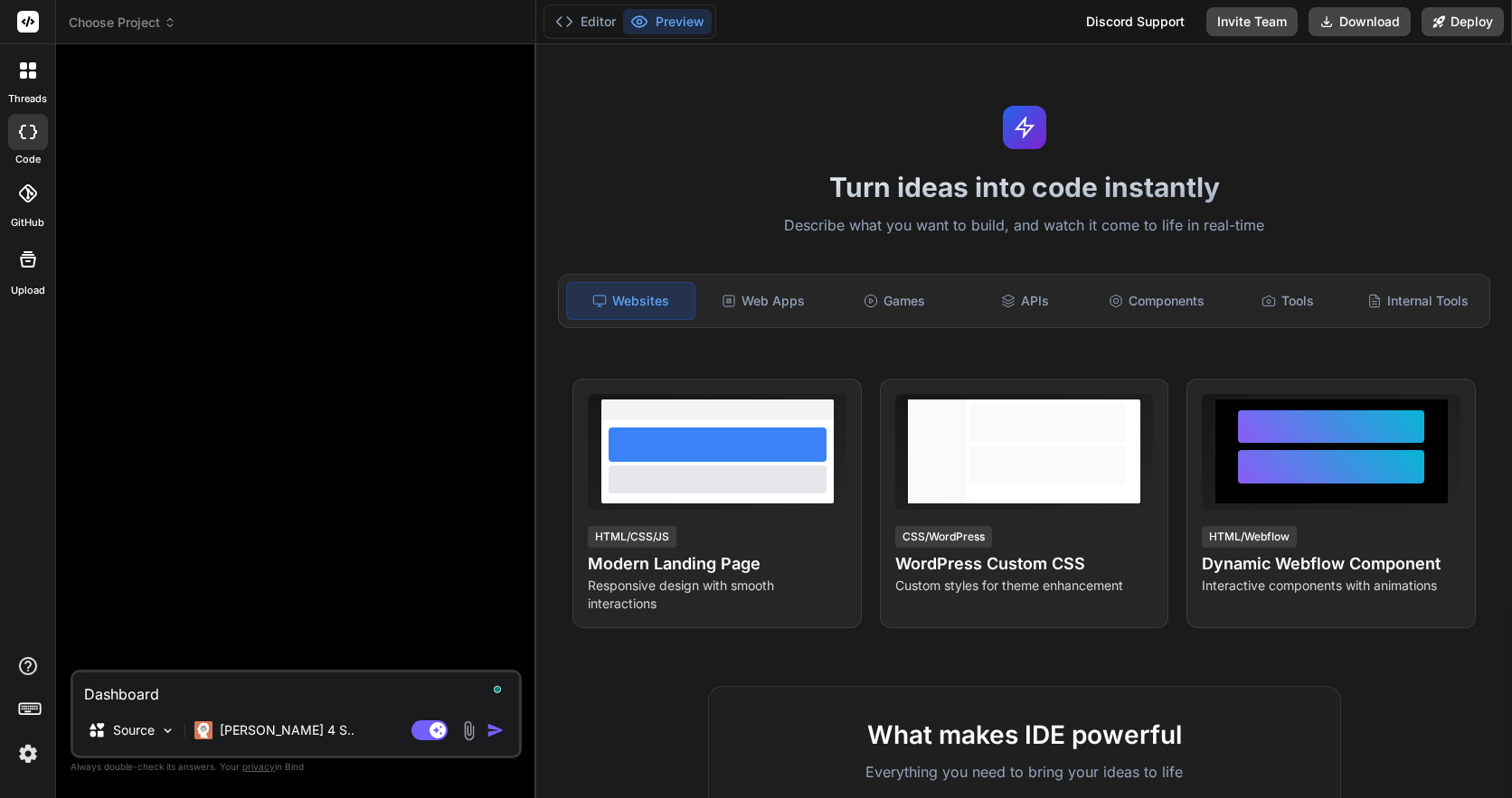
type textarea "Dashboard f"
type textarea "x"
type textarea "Dashboard for"
type textarea "x"
type textarea "Dashboard for"
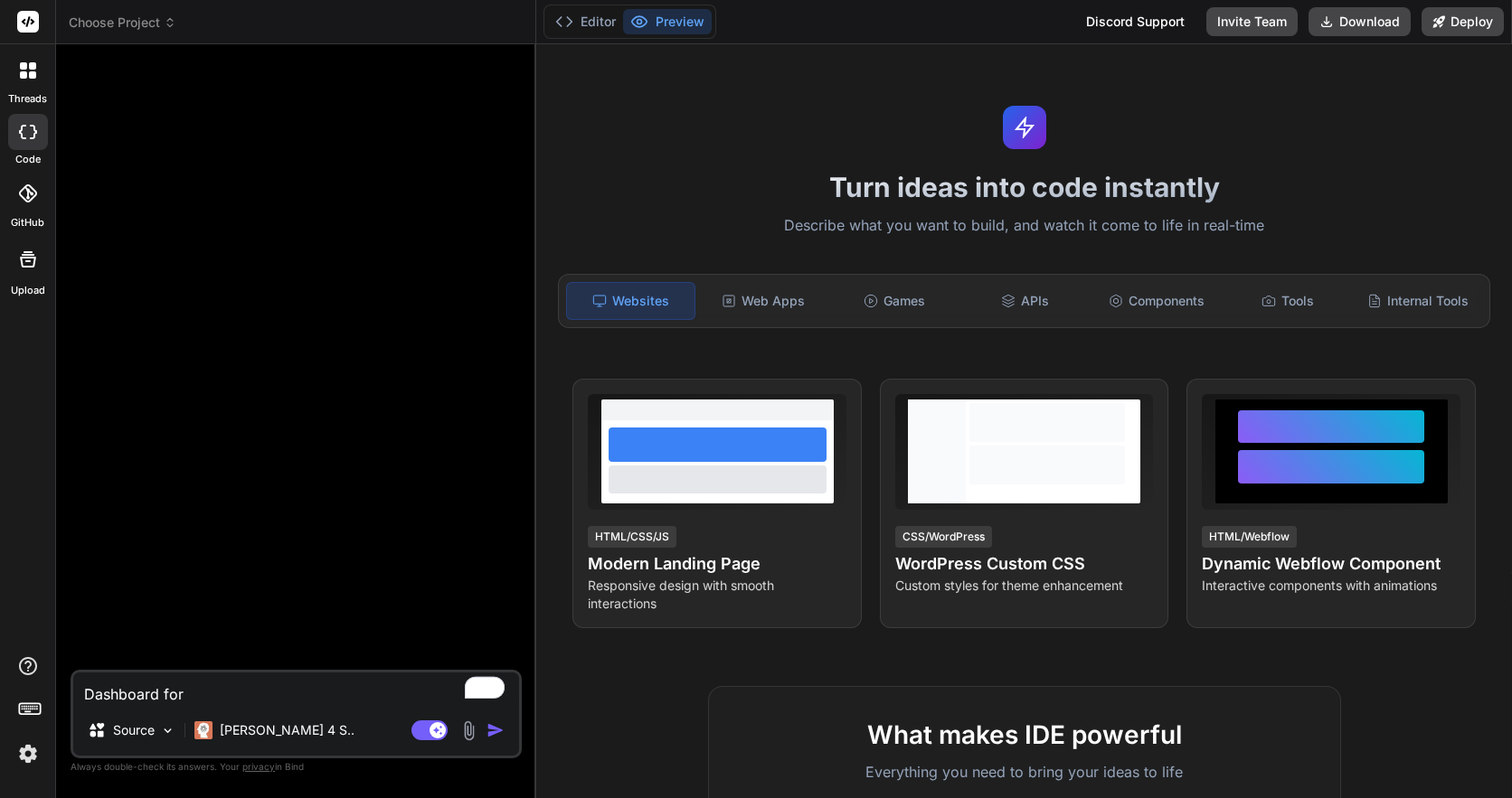
type textarea "x"
type textarea "Dashboard for p"
type textarea "x"
type textarea "Dashboard for po"
type textarea "x"
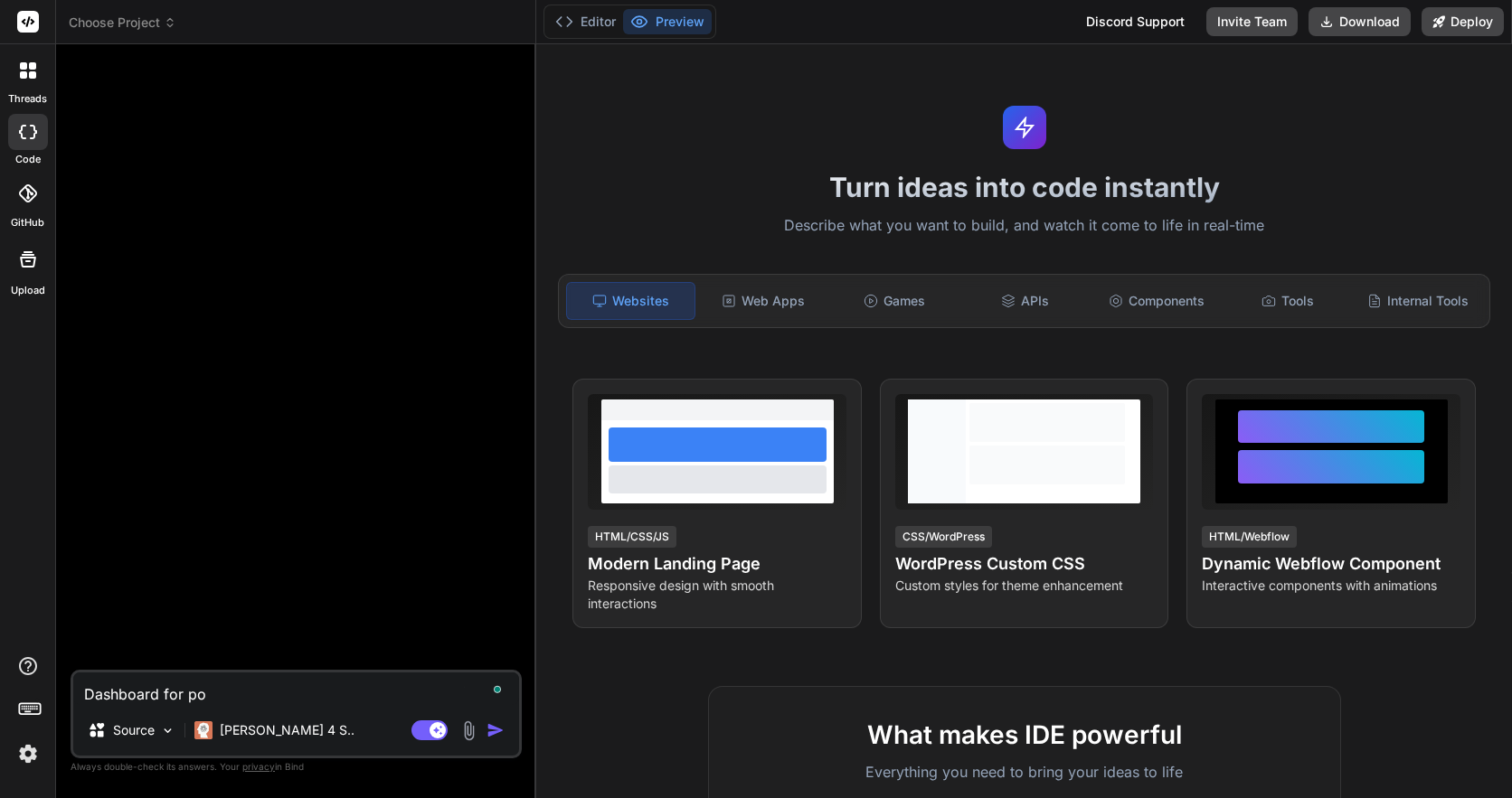
type textarea "Dashboard for poi"
type textarea "x"
type textarea "Dashboard for poin"
type textarea "x"
type textarea "Dashboard for point"
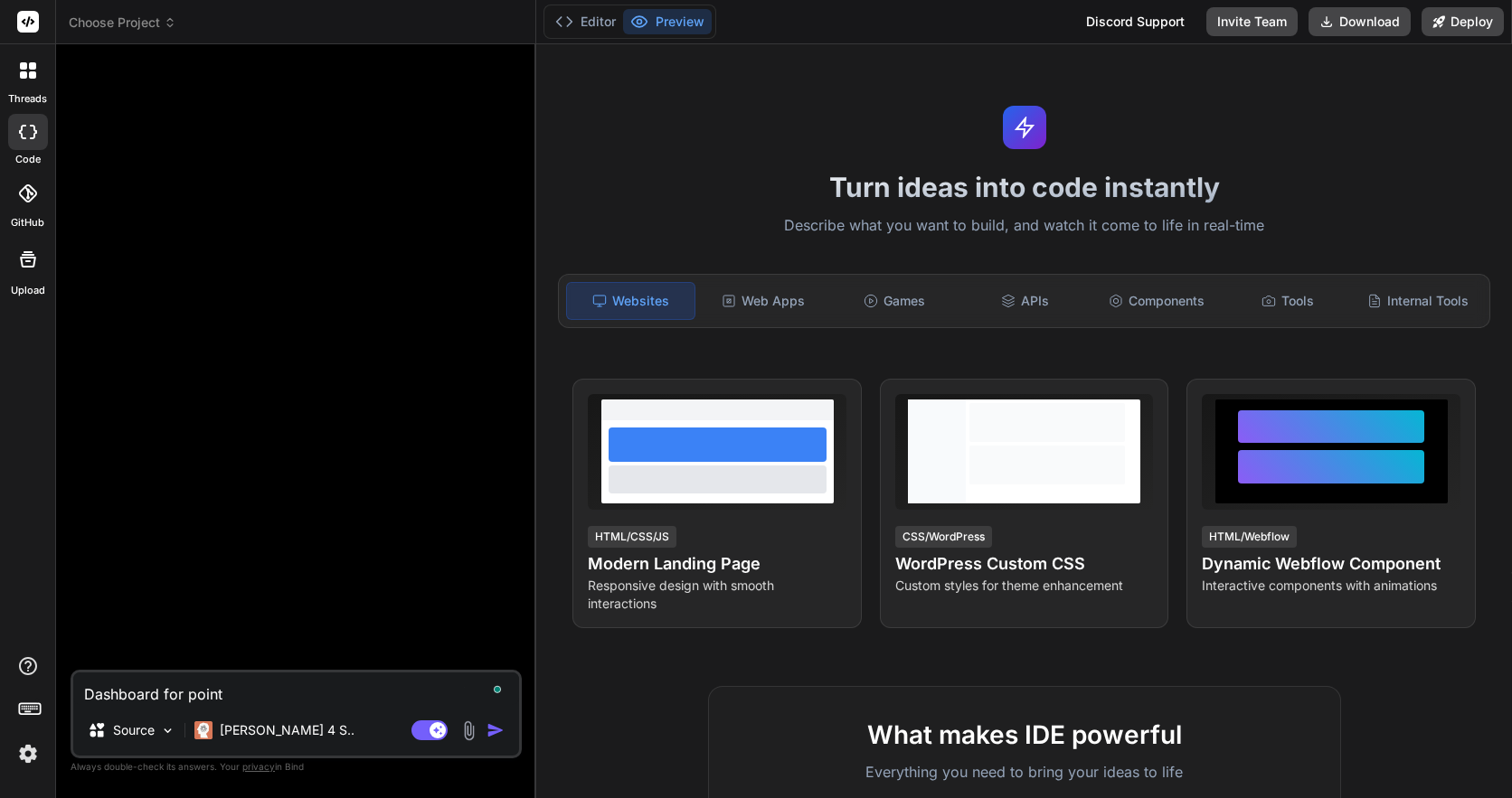
type textarea "x"
type textarea "Dashboard for point"
type textarea "x"
type textarea "Dashboard for point o"
type textarea "x"
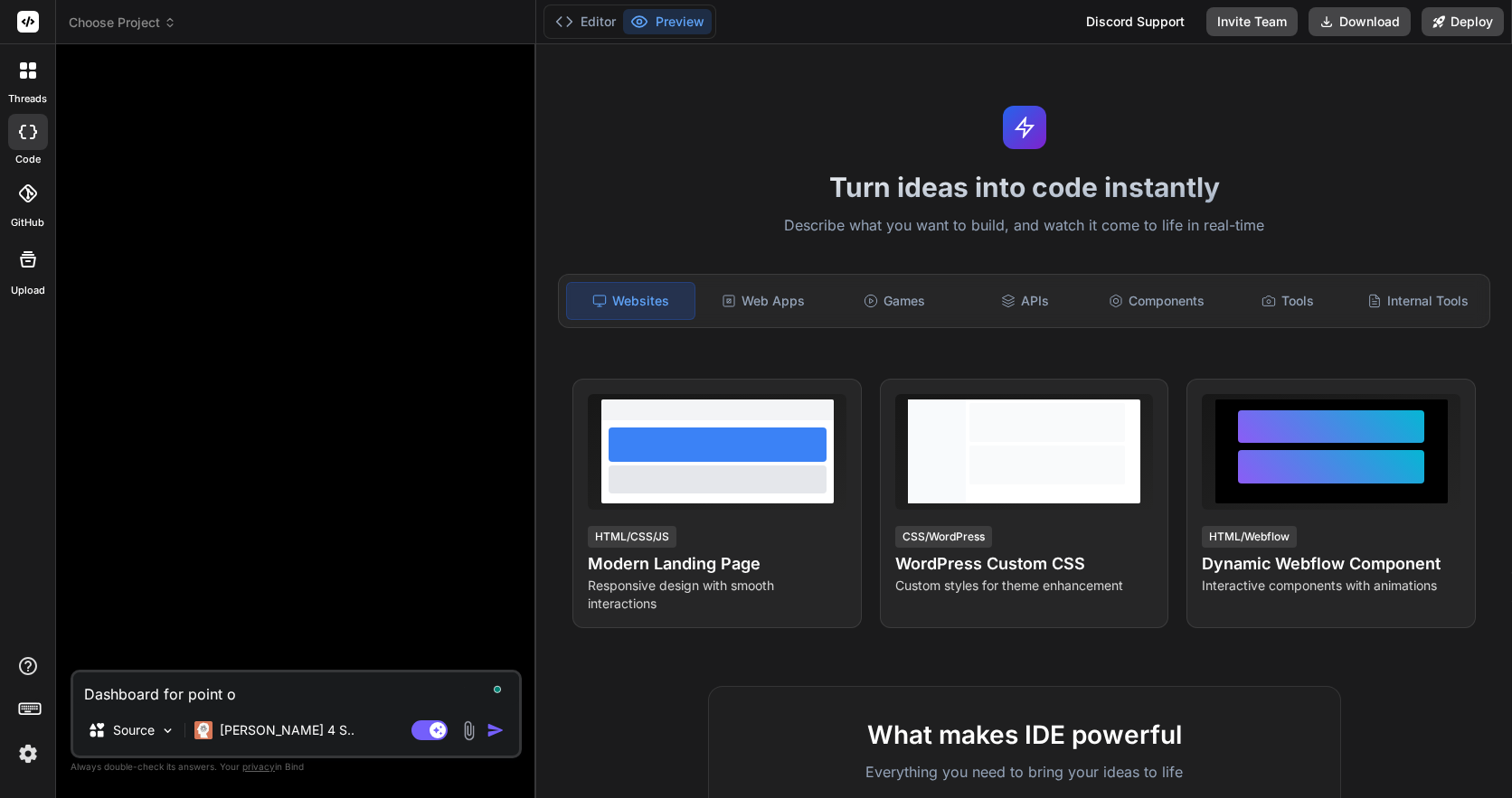
type textarea "Dashboard for point of"
type textarea "x"
type textarea "Dashboard for point of"
type textarea "x"
type textarea "Dashboard for point of sa"
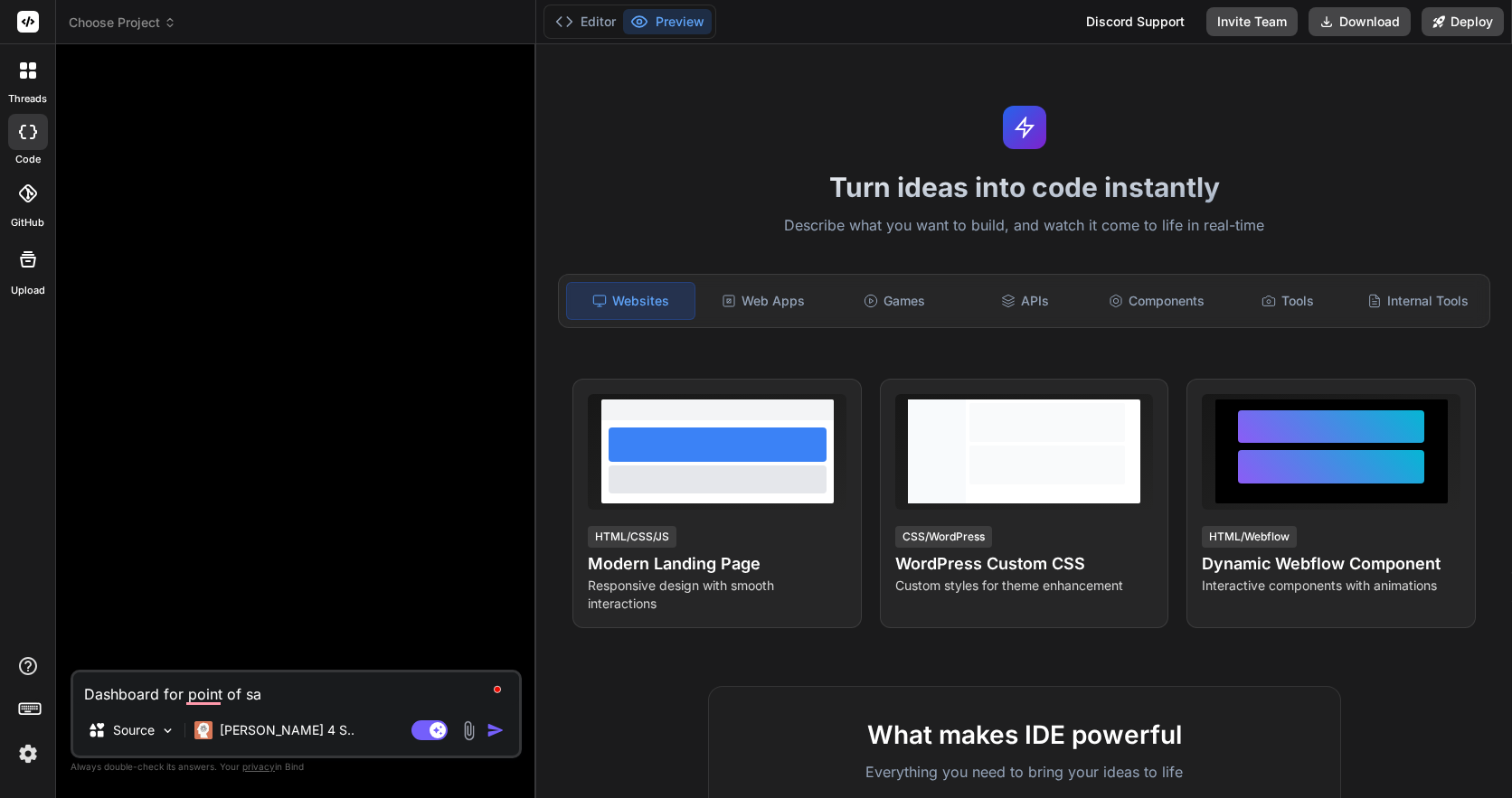
type textarea "x"
type textarea "Dashboard for point of sal"
type textarea "x"
type textarea "Dashboard for point of sale"
type textarea "x"
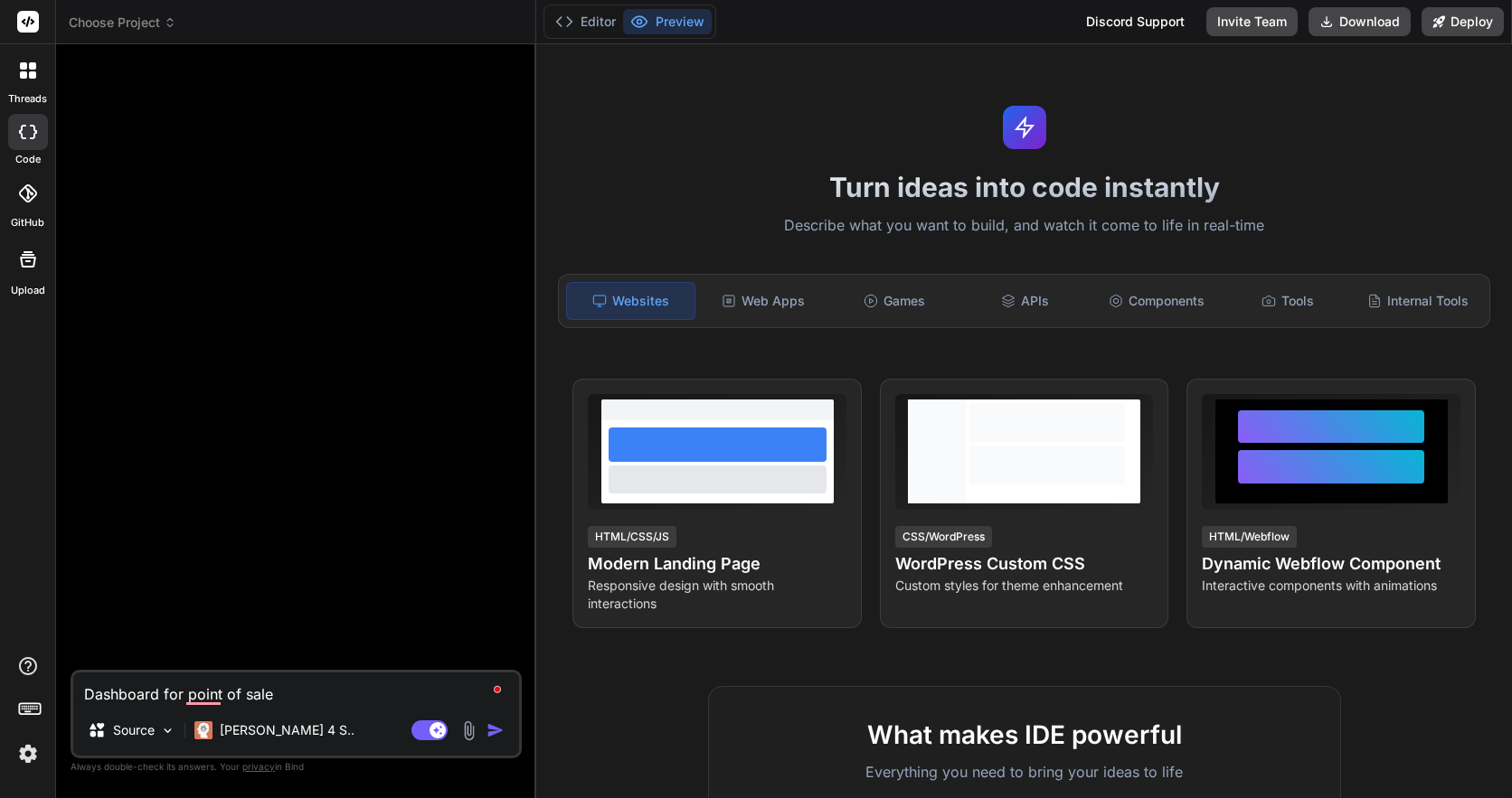
type textarea "Dashboard for point of sale"
type textarea "x"
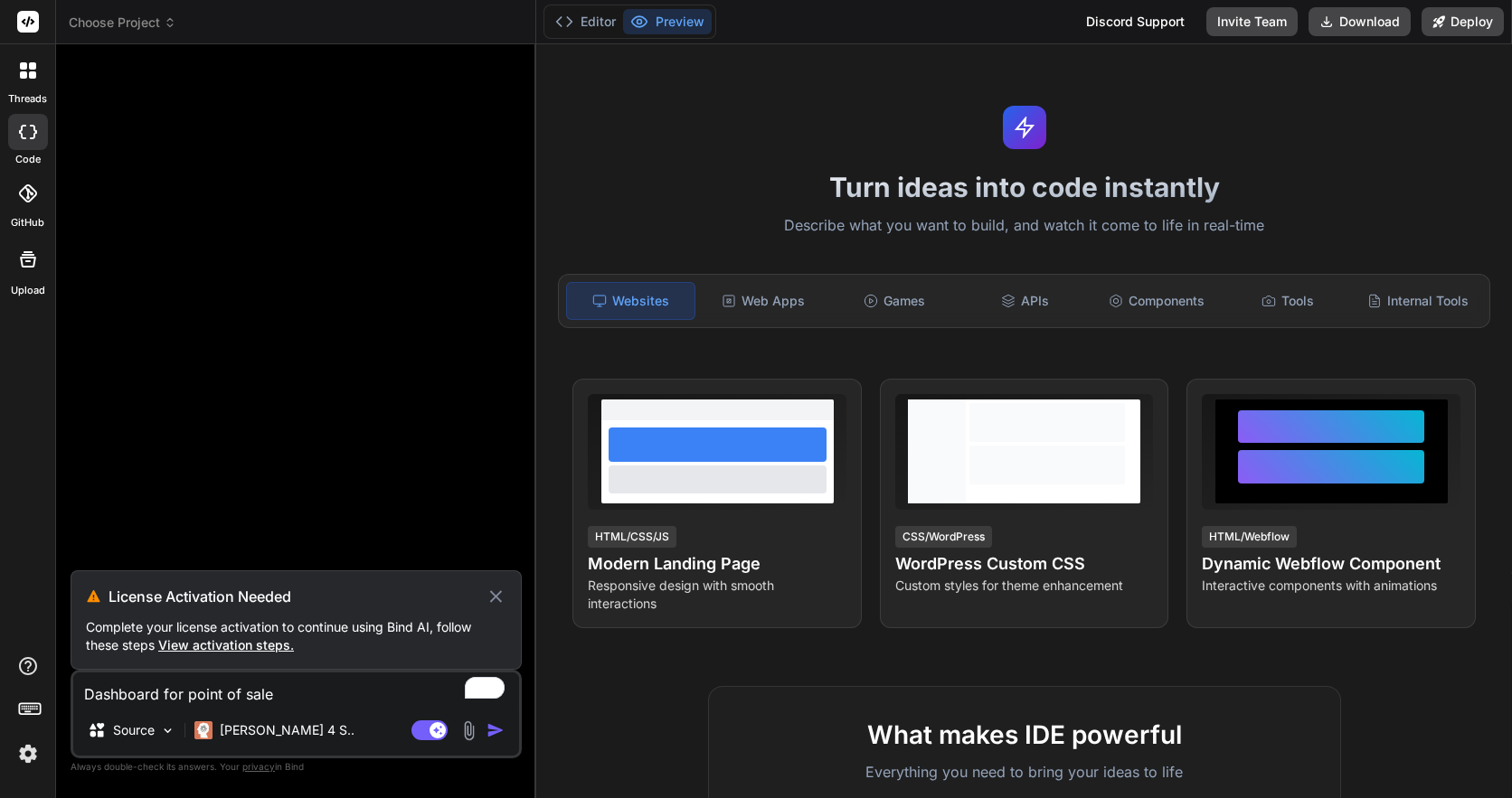
type textarea "Dashboard for point of sale"
click at [491, 734] on img "button" at bounding box center [496, 731] width 18 height 18
click at [489, 595] on icon at bounding box center [496, 597] width 21 height 22
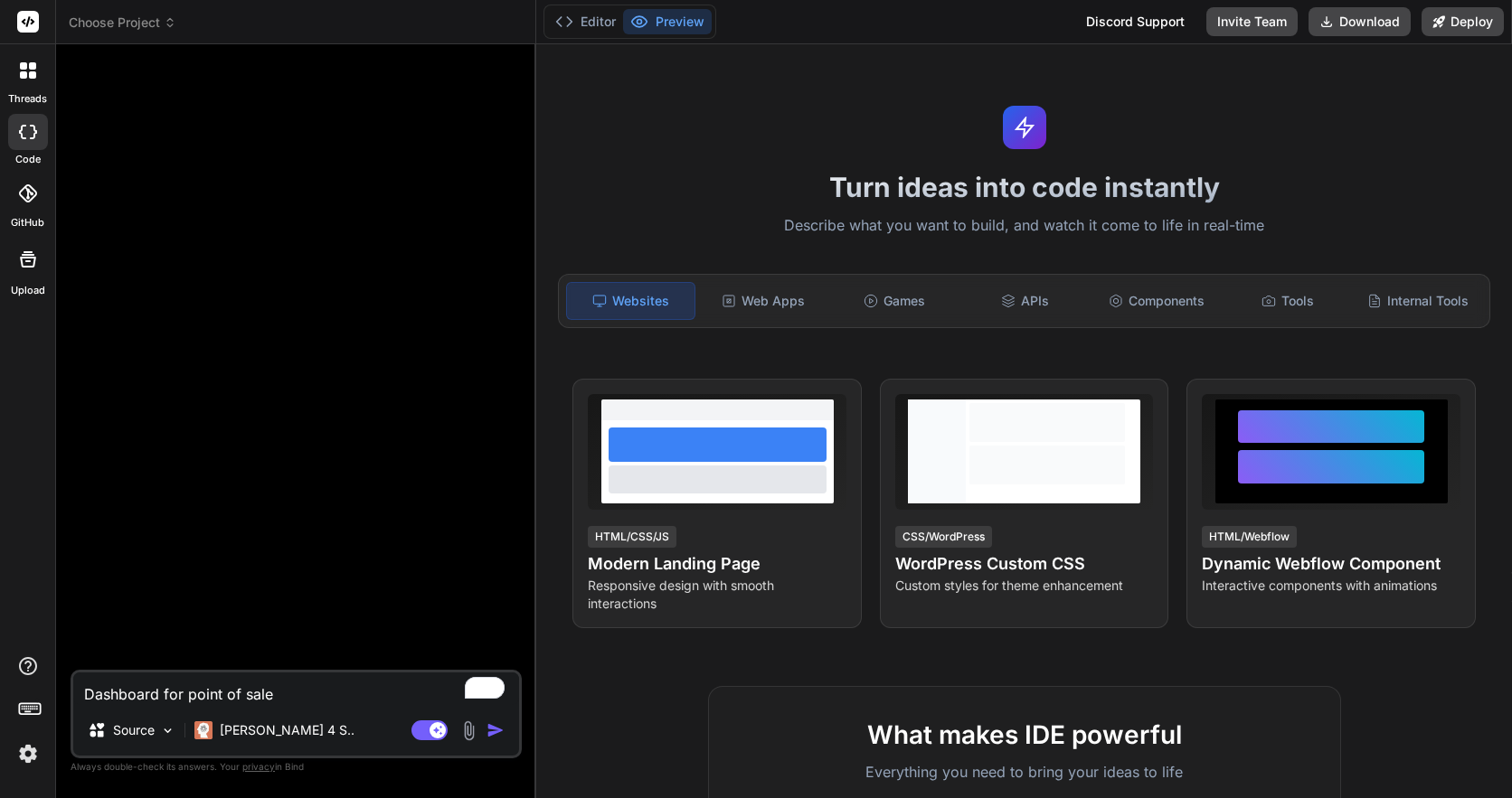
click at [490, 730] on img "button" at bounding box center [496, 731] width 18 height 18
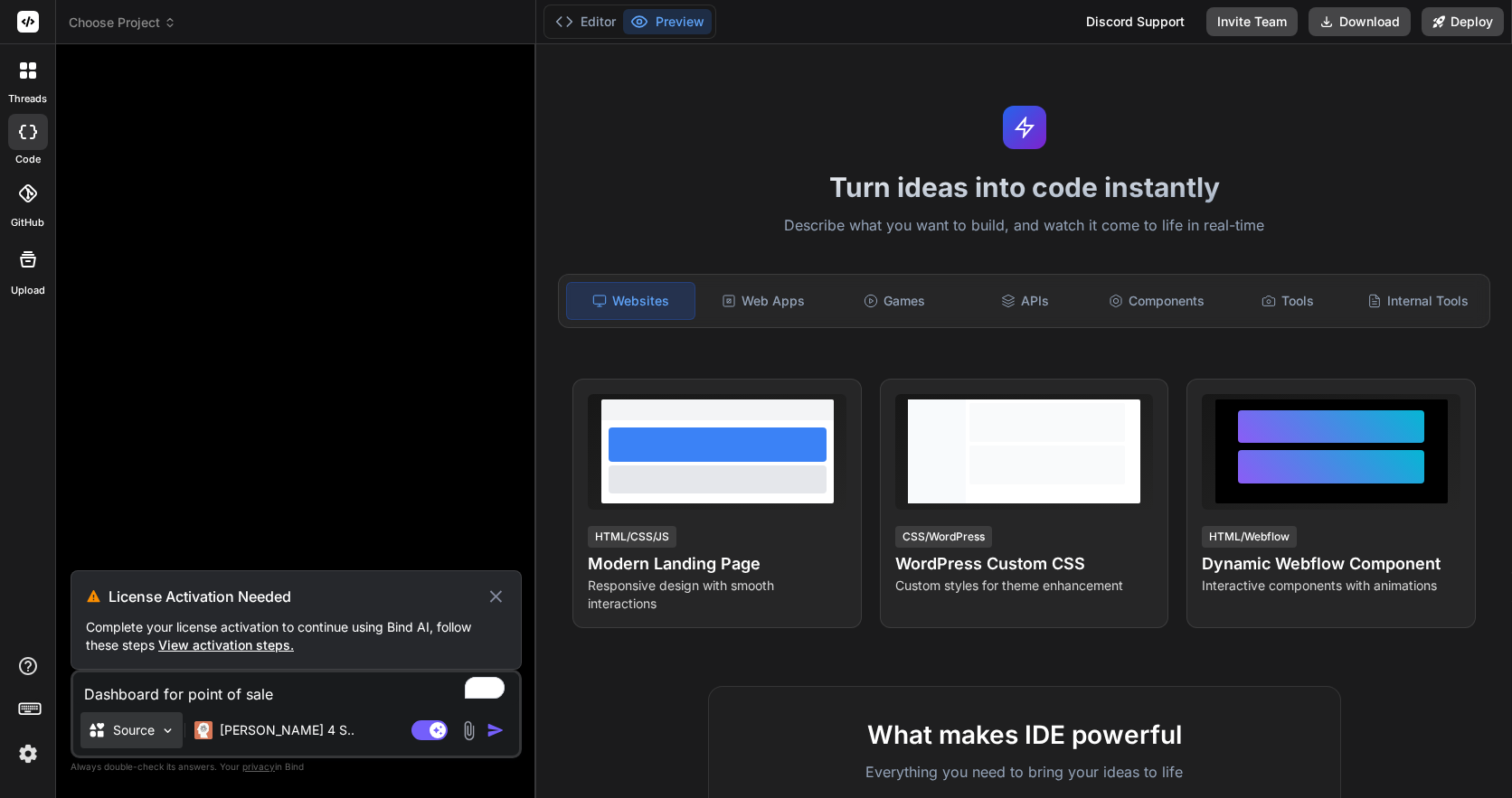
click at [155, 737] on p "Source" at bounding box center [133, 731] width 42 height 18
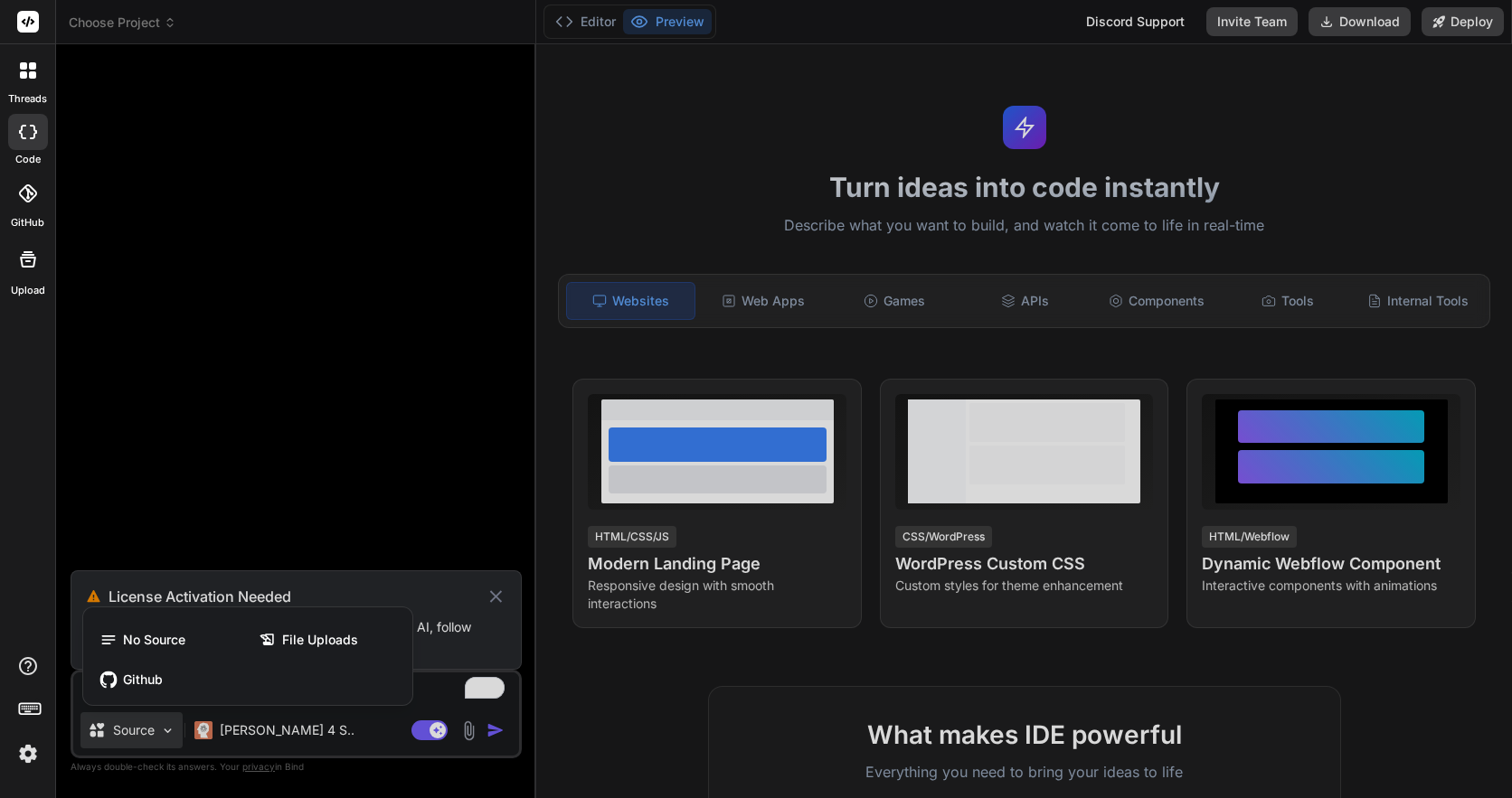
click at [155, 737] on div at bounding box center [756, 399] width 1512 height 798
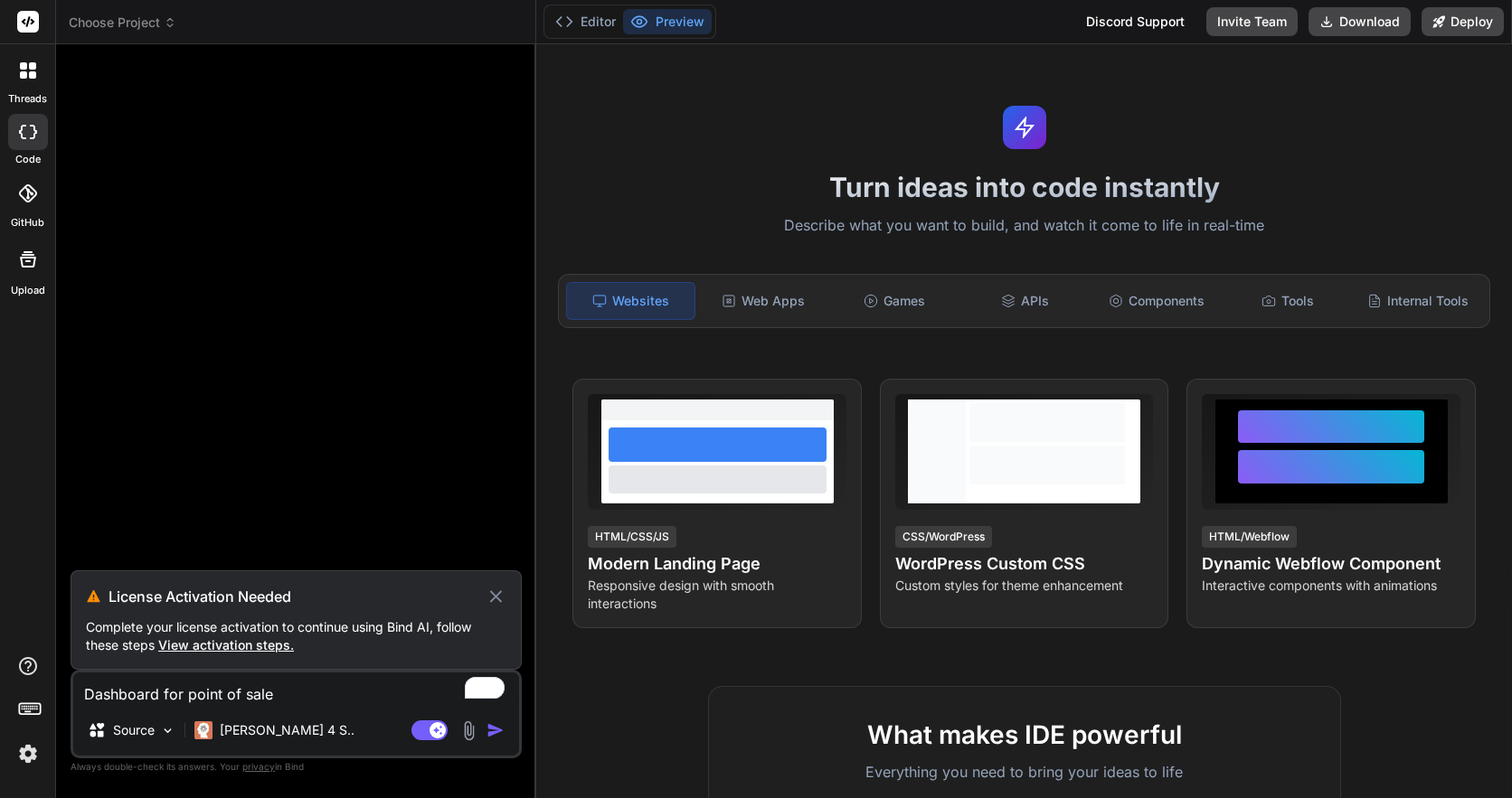
click at [498, 731] on img "button" at bounding box center [496, 731] width 18 height 18
click at [748, 303] on div "Web Apps" at bounding box center [762, 301] width 127 height 38
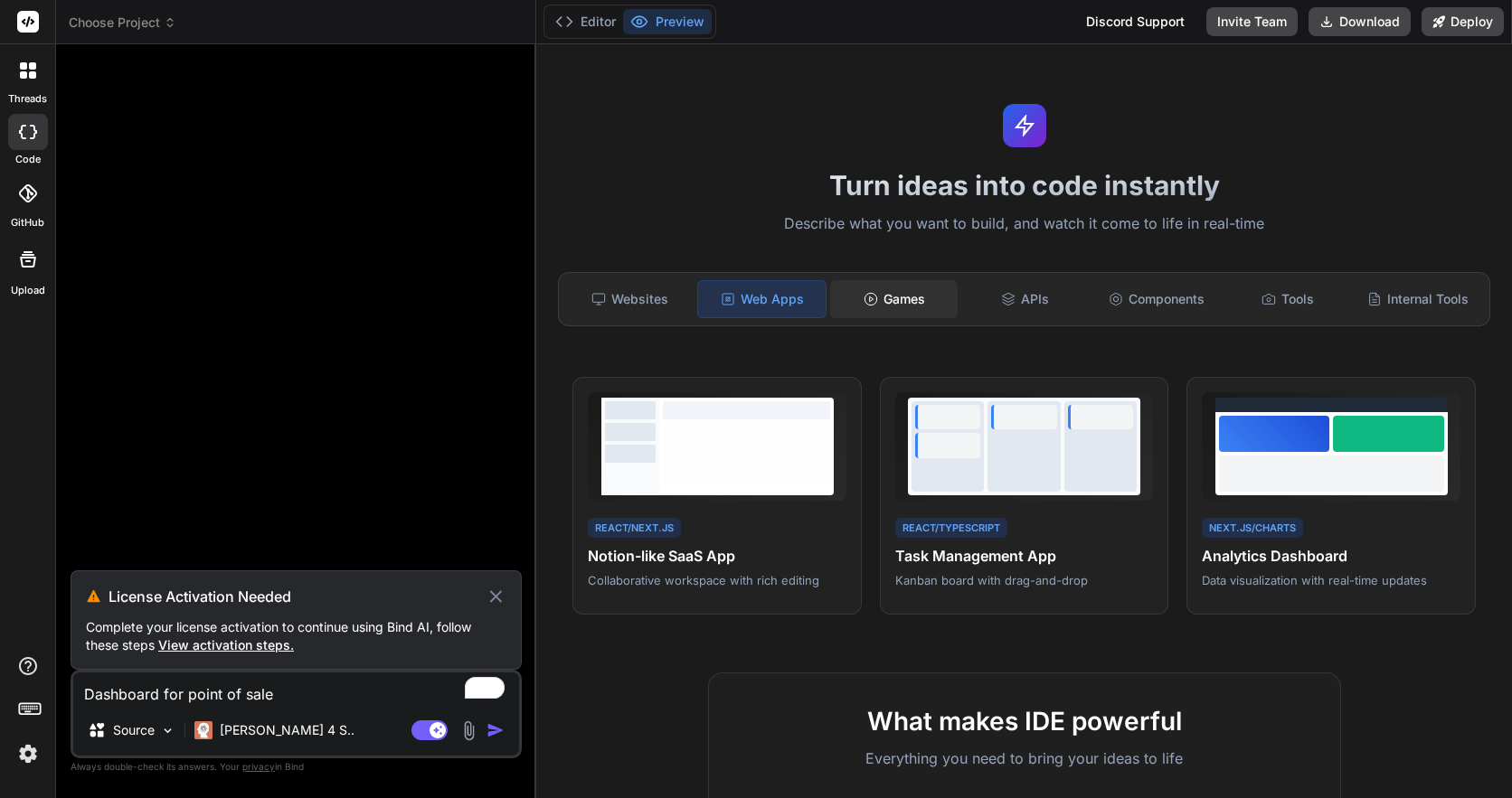
click at [877, 295] on icon at bounding box center [871, 300] width 15 height 15
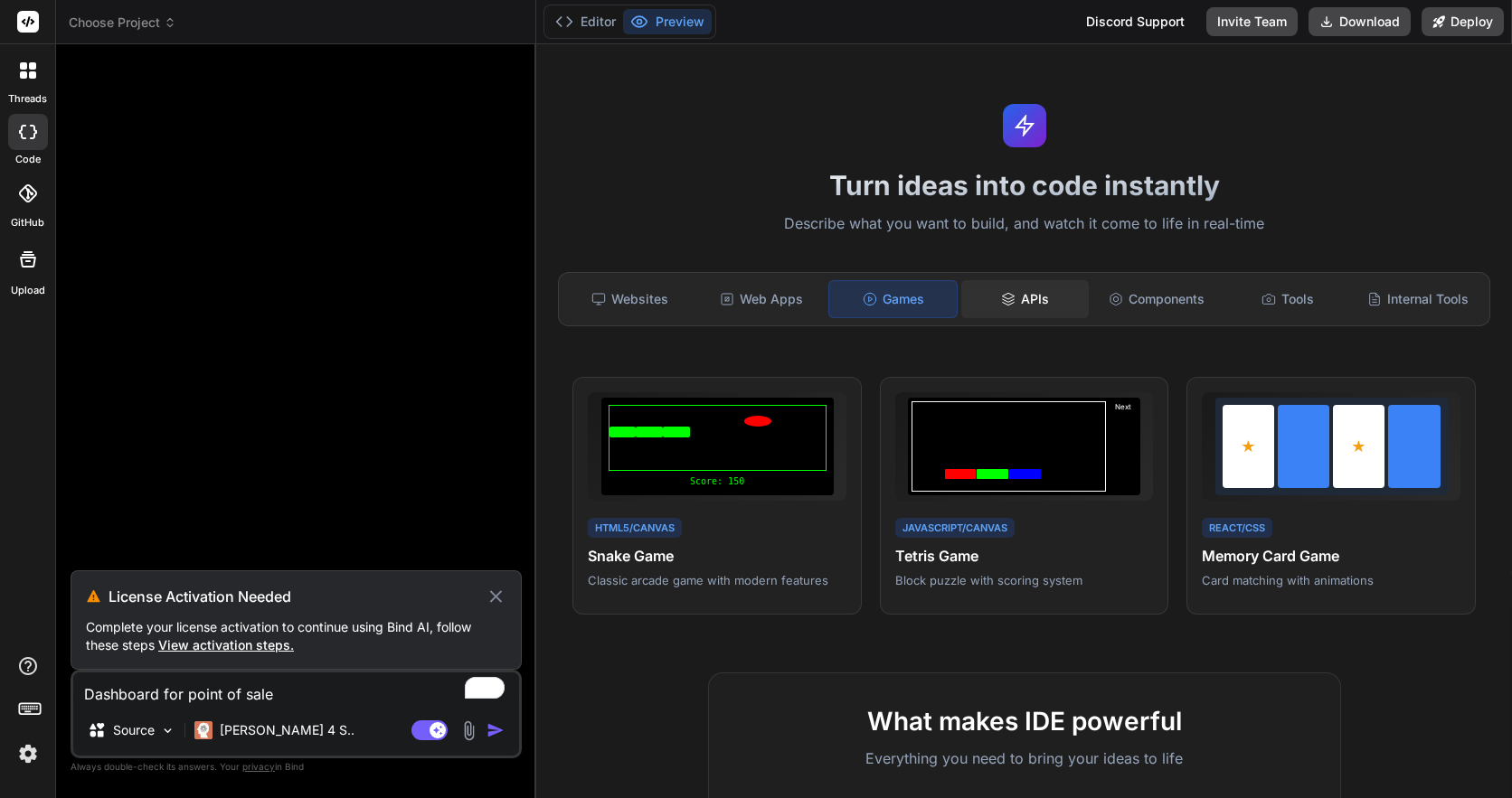
click at [990, 292] on div "APIs" at bounding box center [1026, 299] width 127 height 38
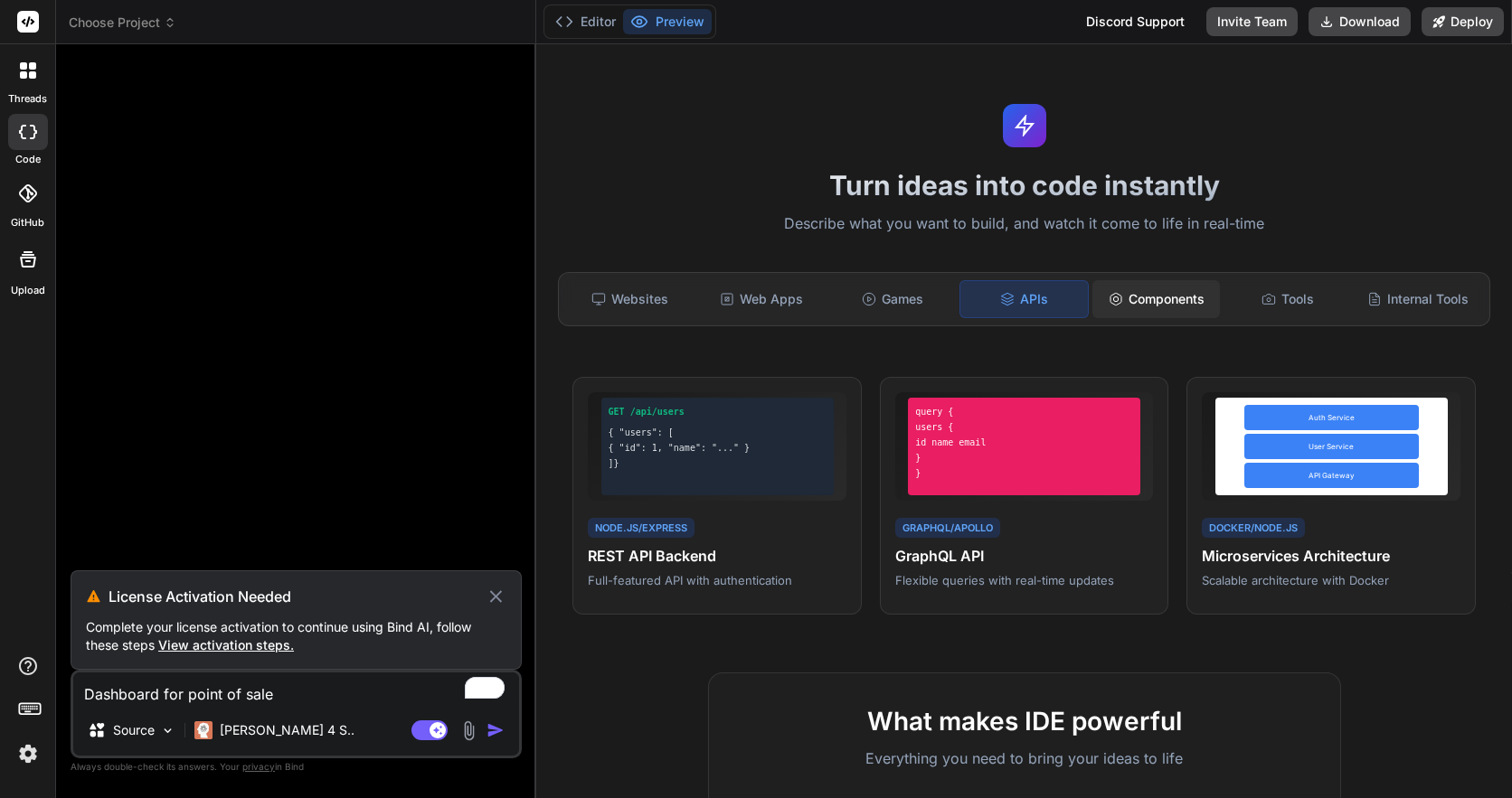
click at [1148, 291] on div "Components" at bounding box center [1157, 299] width 127 height 38
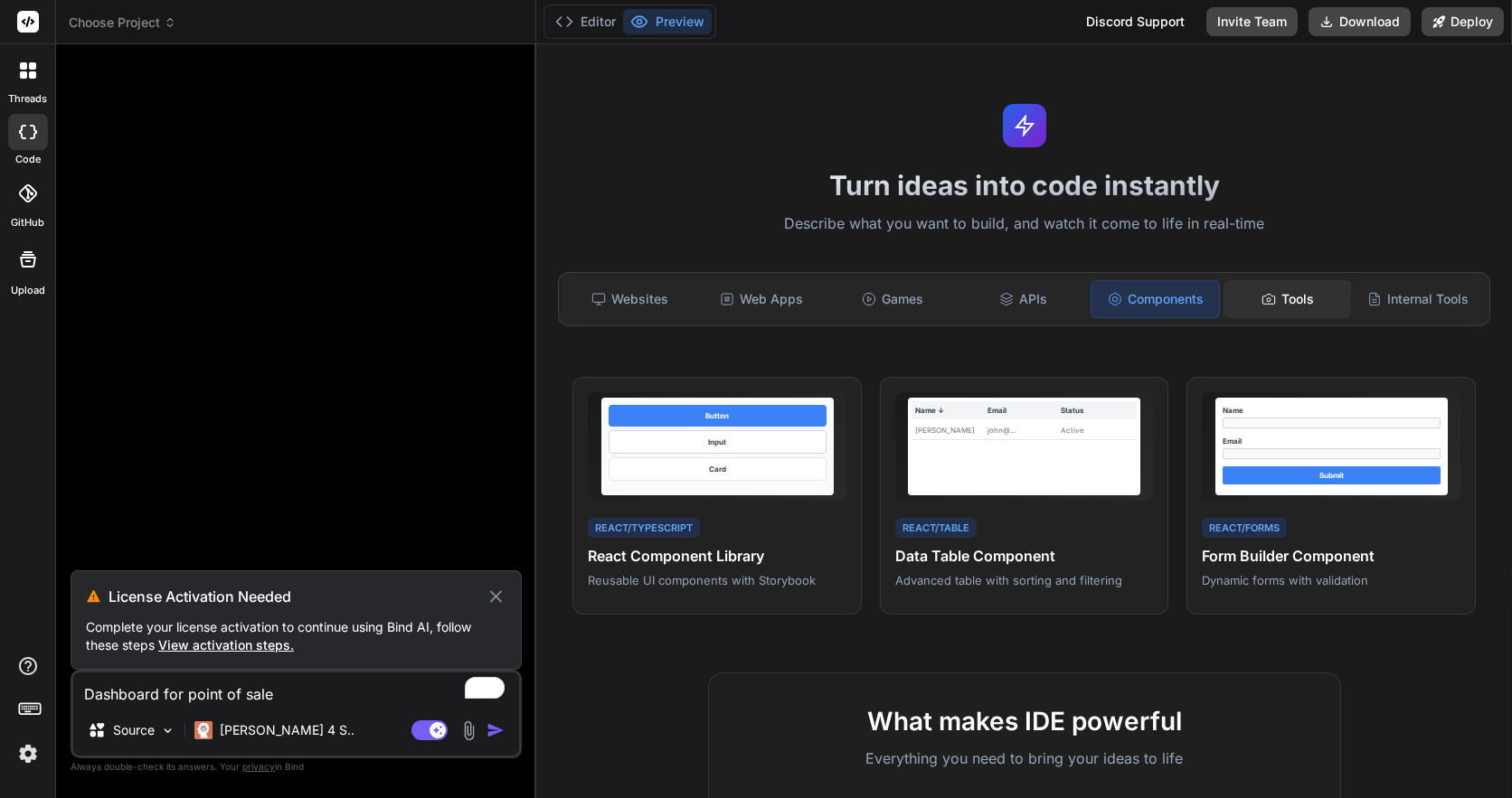
click at [1296, 299] on div "Tools" at bounding box center [1288, 299] width 127 height 38
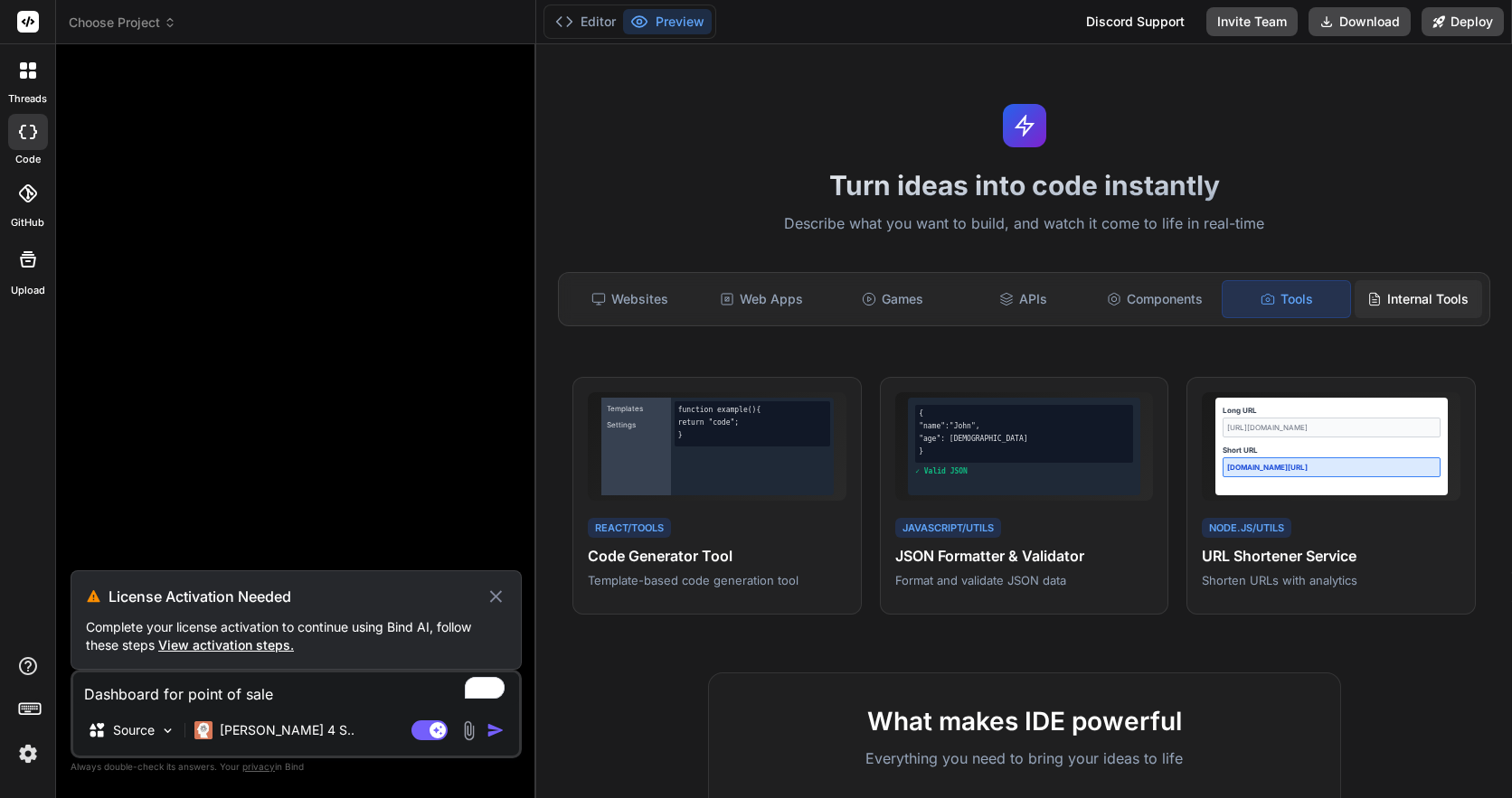
click at [1392, 292] on div "Internal Tools" at bounding box center [1419, 299] width 127 height 38
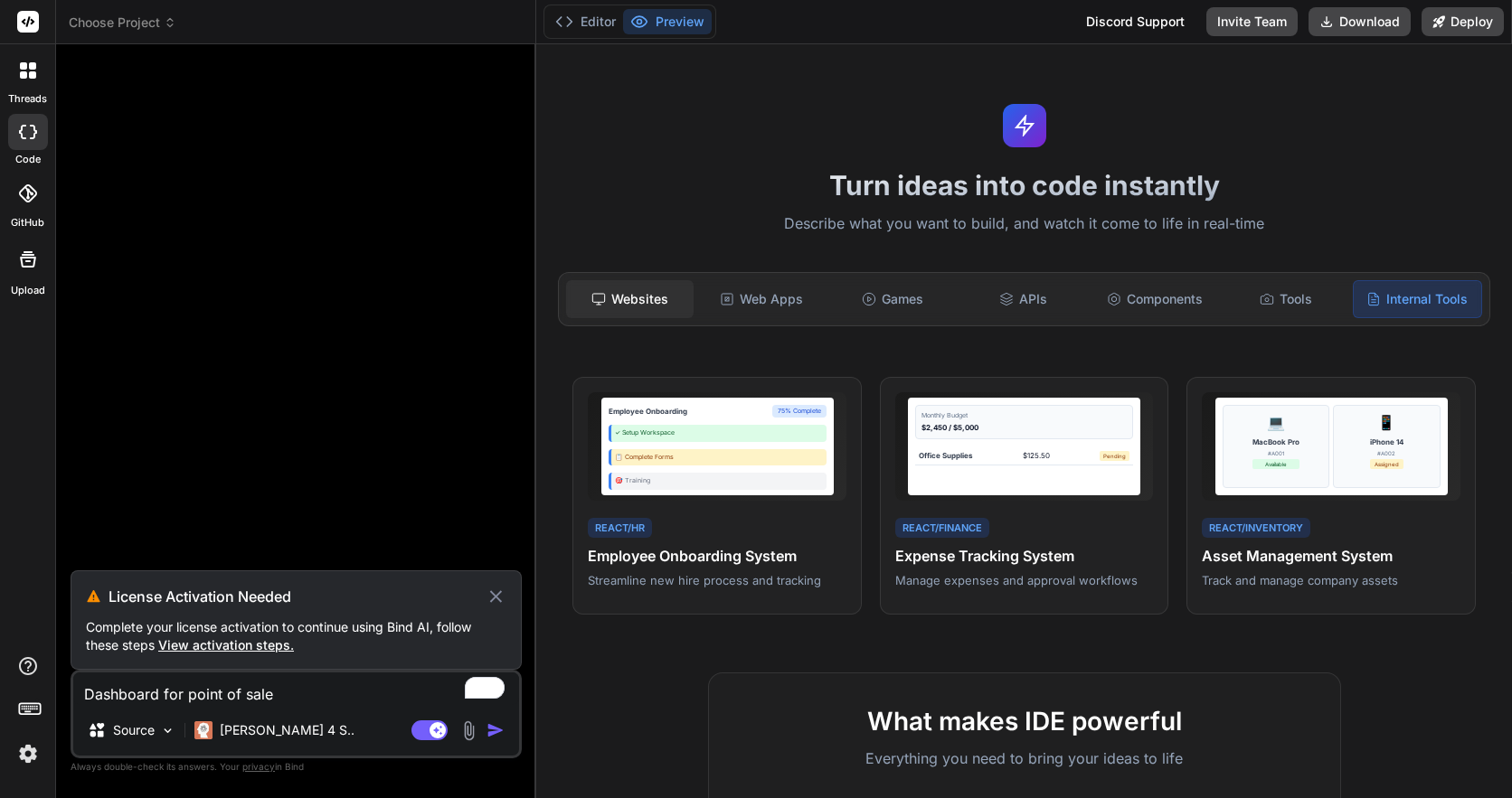
click at [621, 300] on div "Websites" at bounding box center [630, 299] width 127 height 38
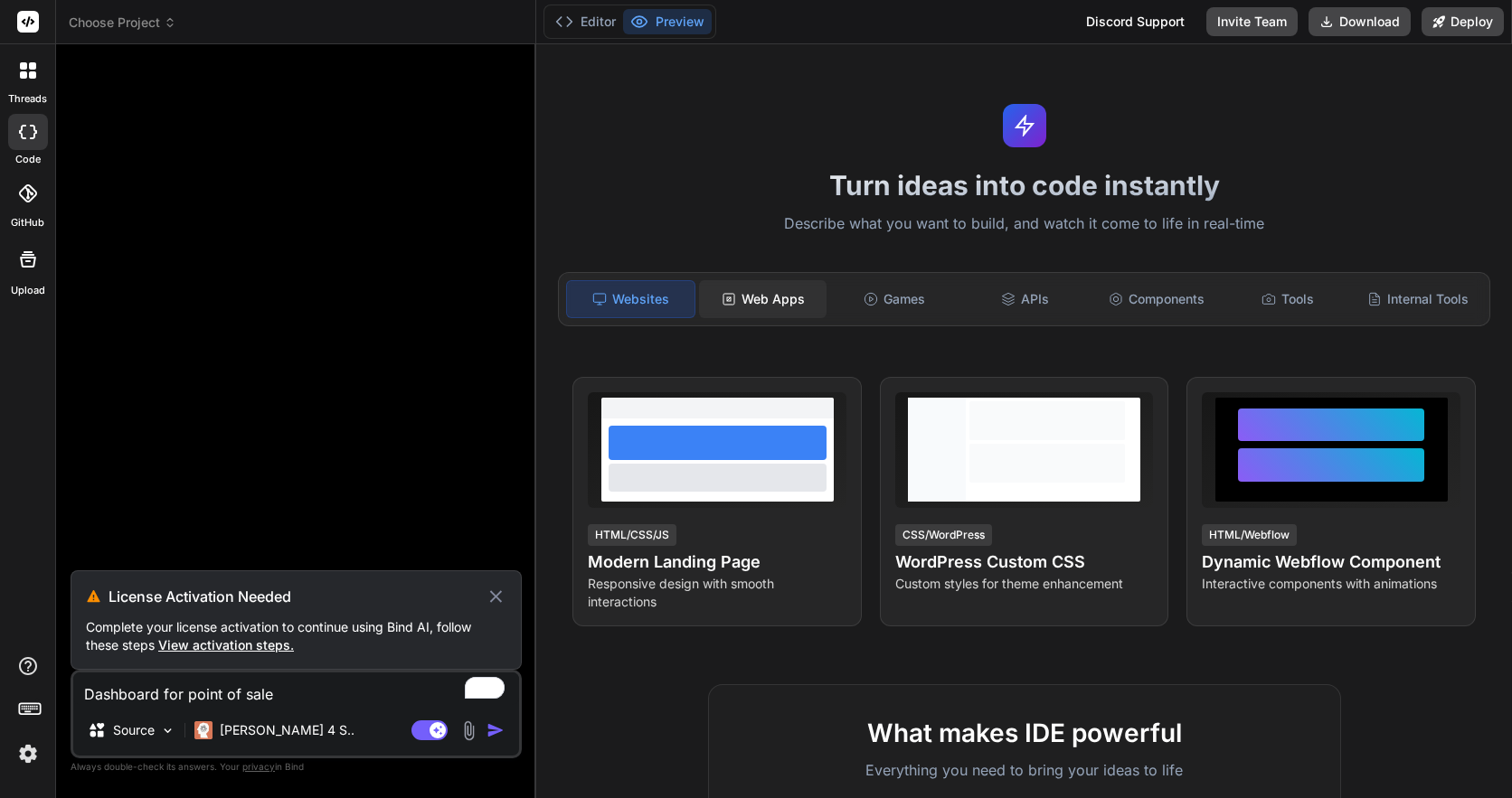
click at [727, 293] on rect at bounding box center [729, 299] width 11 height 11
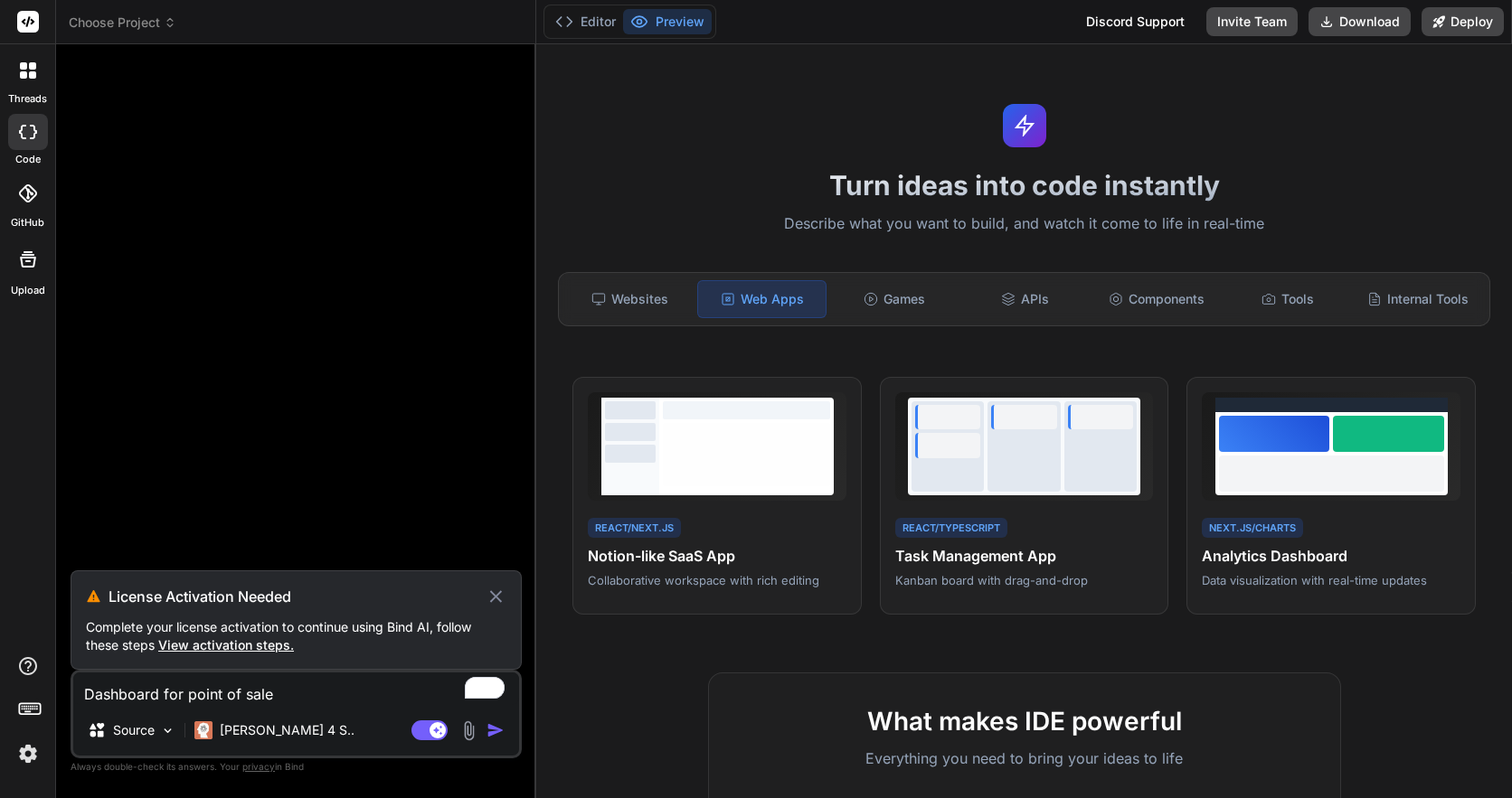
click at [258, 646] on span "View activation steps." at bounding box center [225, 645] width 136 height 16
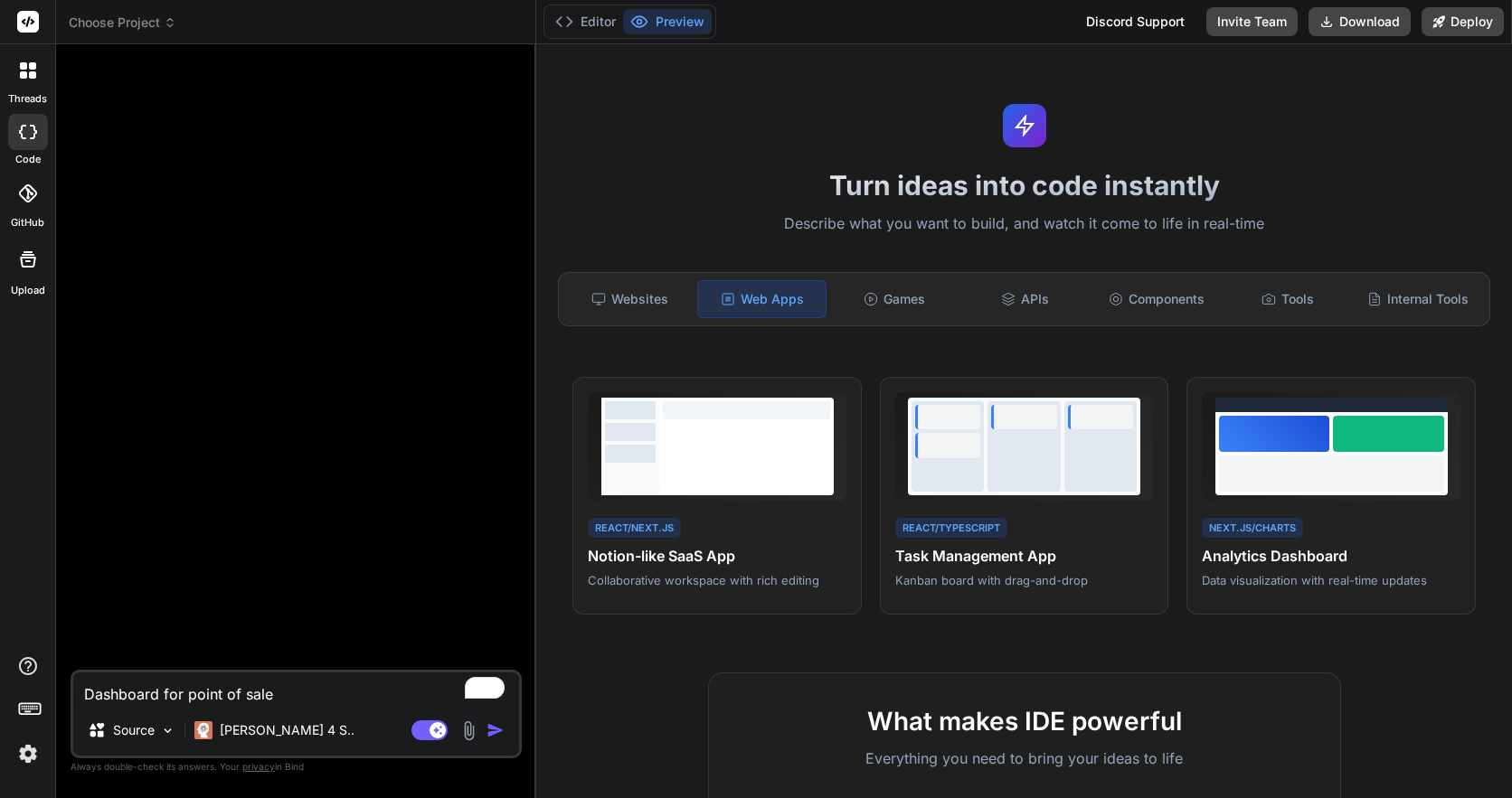
type textarea "x"
